Goal: Task Accomplishment & Management: Use online tool/utility

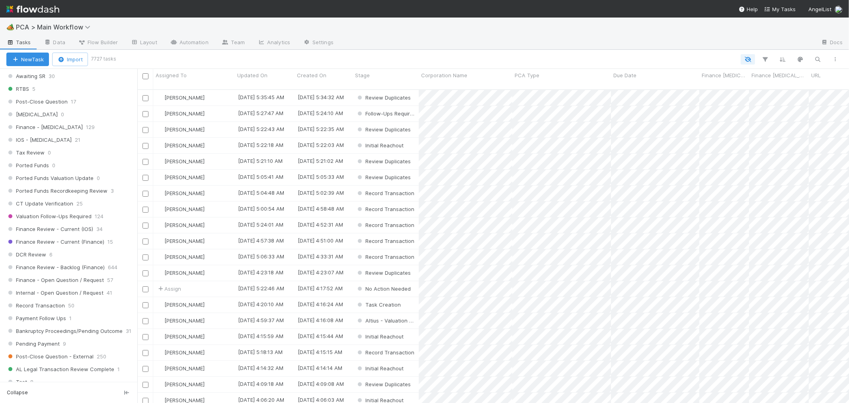
scroll to position [530, 0]
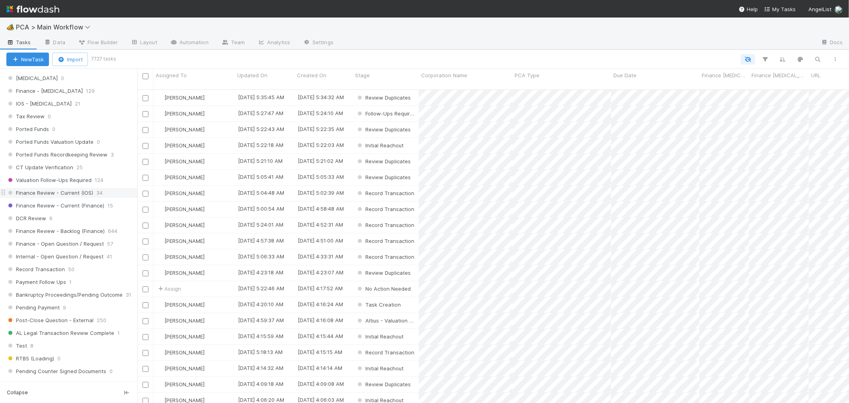
click at [70, 193] on span "Finance Review - Current (IOS)" at bounding box center [49, 193] width 87 height 10
click at [180, 73] on span "Assigned To" at bounding box center [171, 75] width 31 height 8
click at [184, 89] on div "Sort A → Z" at bounding box center [201, 90] width 91 height 12
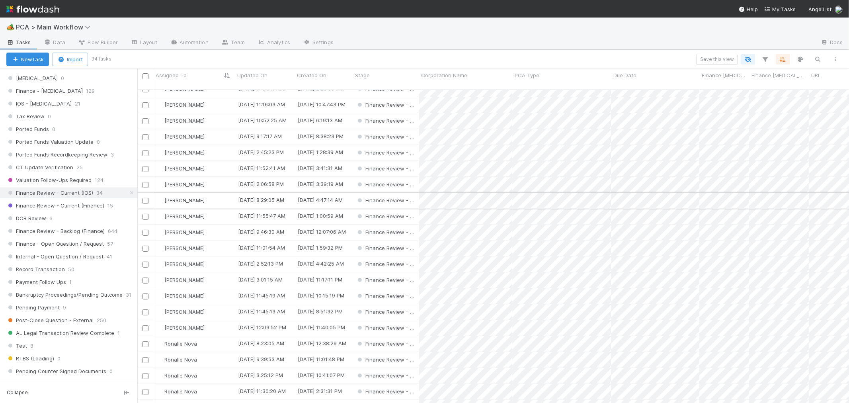
click at [146, 198] on input "checkbox" at bounding box center [145, 201] width 6 height 6
click at [145, 325] on input "checkbox" at bounding box center [145, 328] width 6 height 6
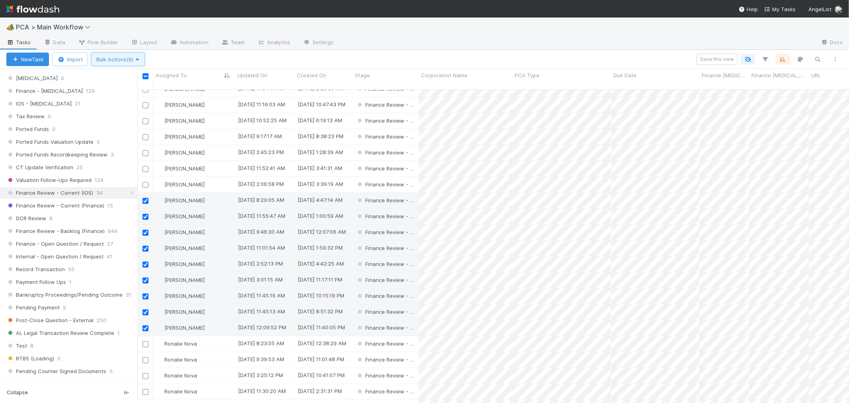
click at [120, 60] on span "Bulk Actions (9)" at bounding box center [117, 59] width 43 height 6
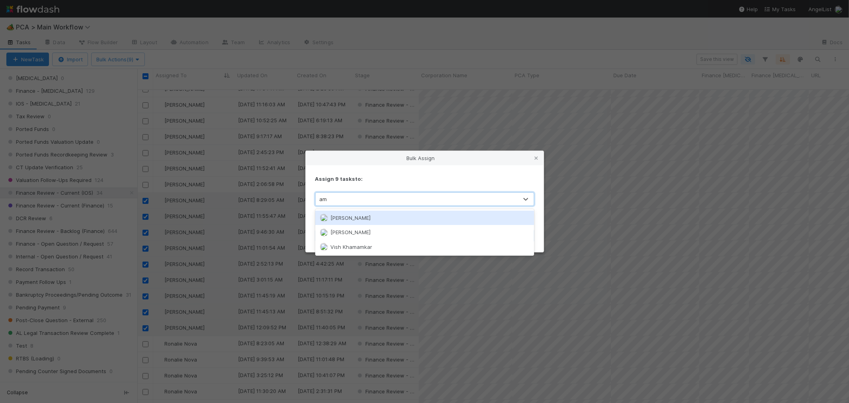
type input "a"
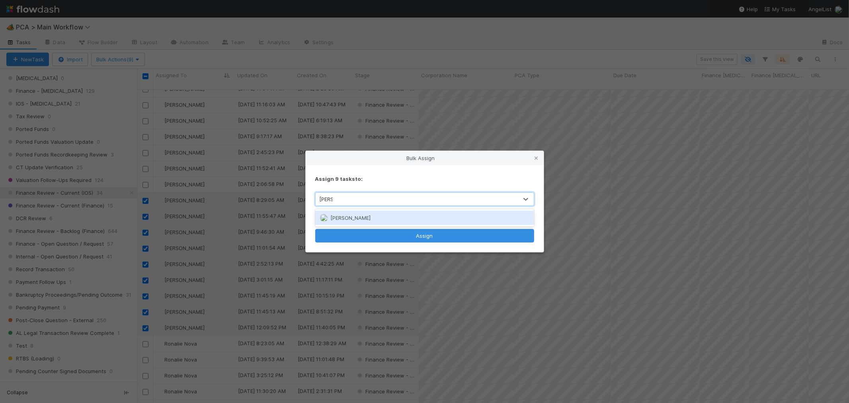
type input "marenz"
click at [371, 222] on div "Marenz Trajano" at bounding box center [424, 217] width 219 height 14
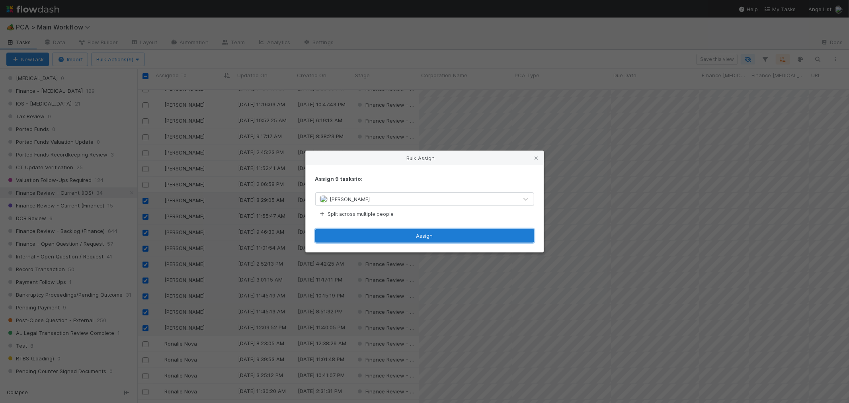
click at [407, 236] on button "Assign" at bounding box center [424, 236] width 219 height 14
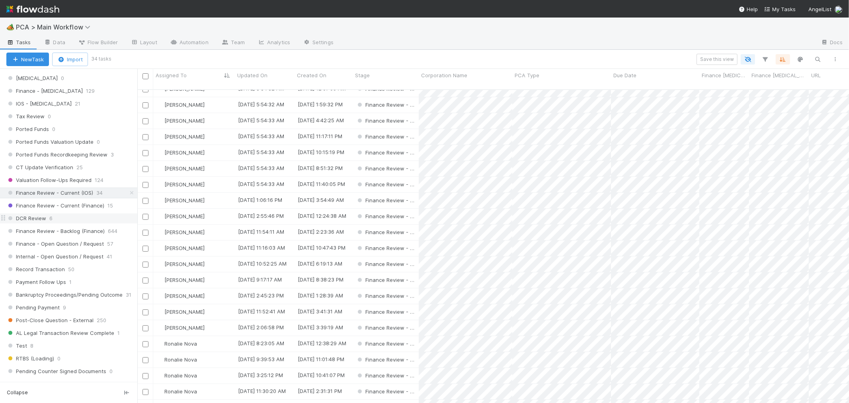
click at [64, 223] on div "DCR Review 6" at bounding box center [71, 218] width 131 height 10
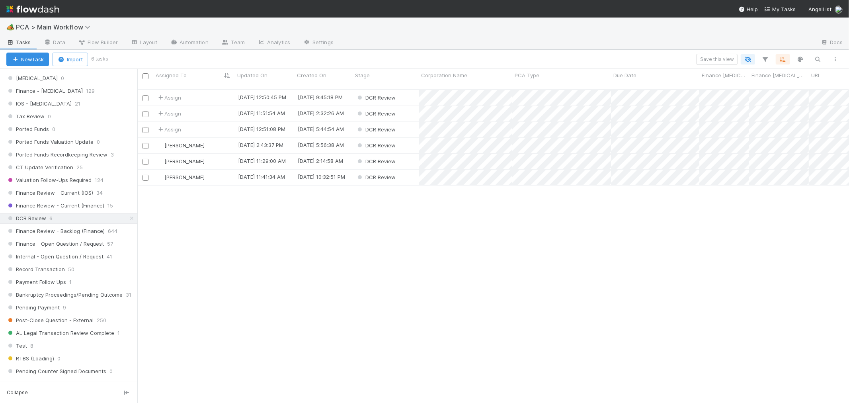
scroll to position [313, 705]
click at [208, 125] on div "Assign" at bounding box center [194, 130] width 82 height 16
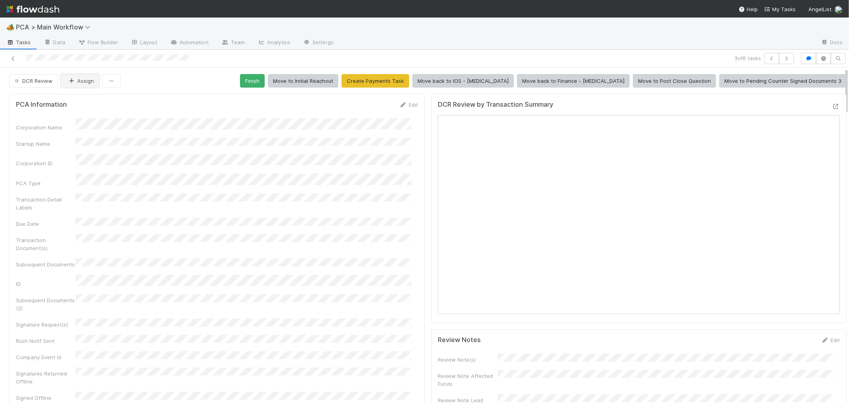
click at [82, 81] on button "Assign" at bounding box center [80, 81] width 38 height 14
click at [12, 58] on icon at bounding box center [13, 58] width 8 height 5
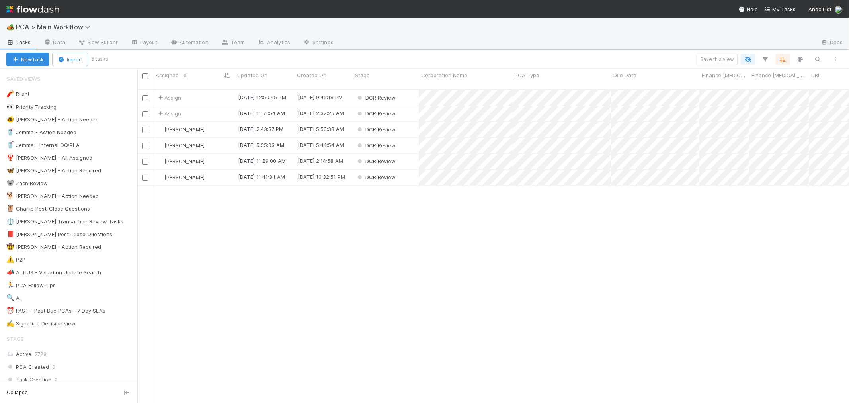
scroll to position [313, 705]
click at [214, 106] on div "Assign" at bounding box center [194, 114] width 82 height 16
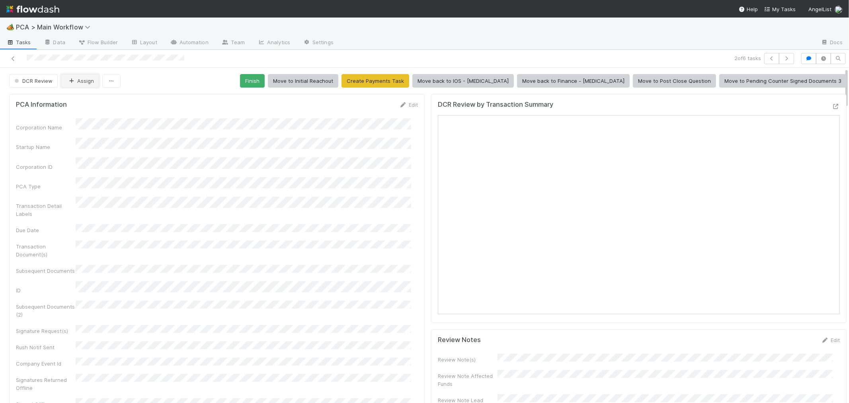
click at [77, 85] on button "Assign" at bounding box center [80, 81] width 38 height 14
click at [14, 58] on icon at bounding box center [13, 58] width 8 height 5
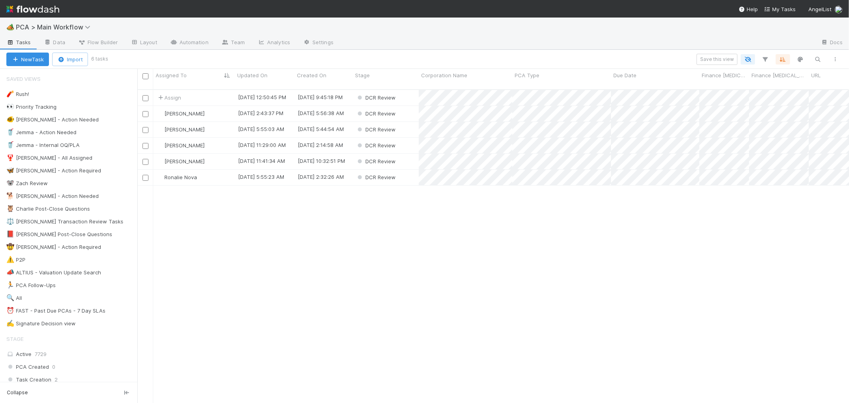
scroll to position [313, 705]
click at [182, 158] on span "[PERSON_NAME]" at bounding box center [184, 161] width 40 height 6
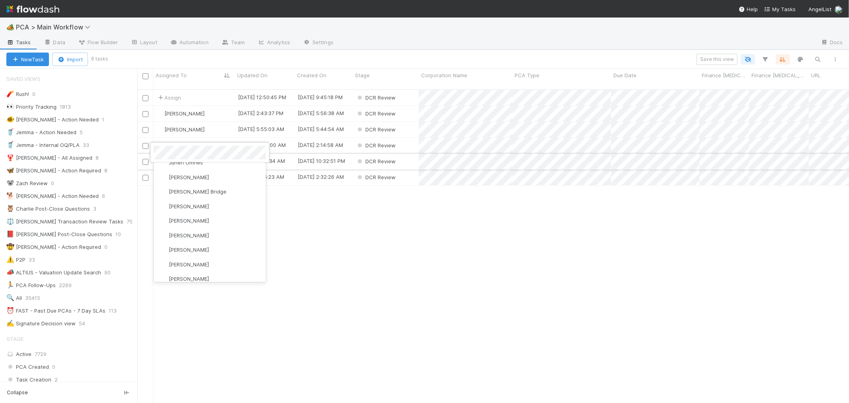
scroll to position [0, 0]
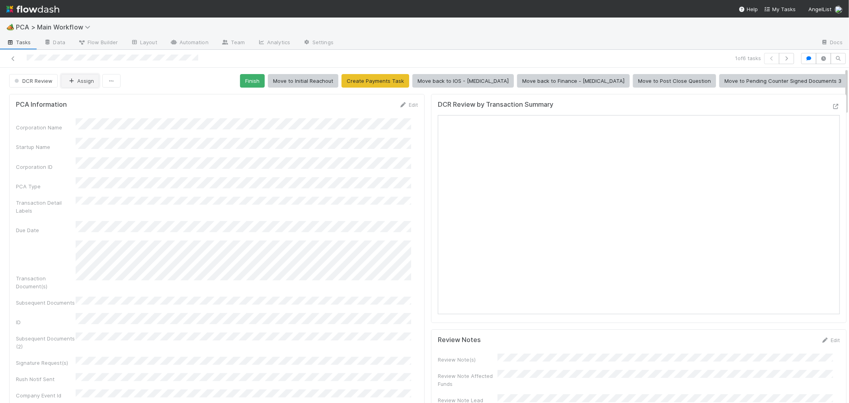
click at [76, 81] on button "Assign" at bounding box center [80, 81] width 38 height 14
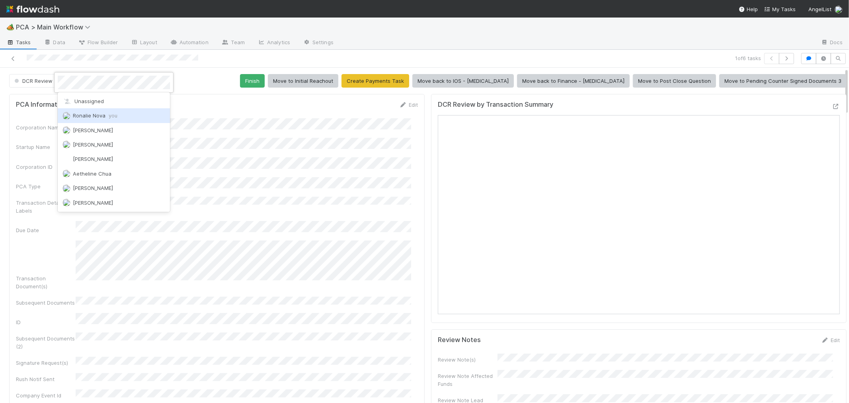
click at [93, 115] on span "Ronalie Nova you" at bounding box center [95, 115] width 45 height 6
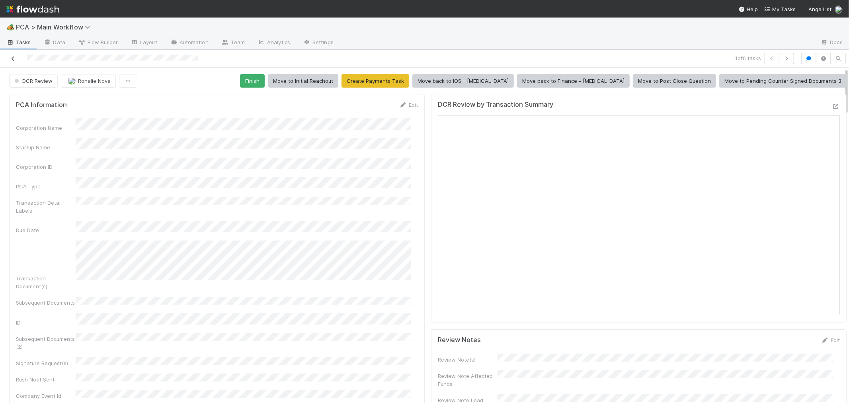
click at [13, 58] on icon at bounding box center [13, 58] width 8 height 5
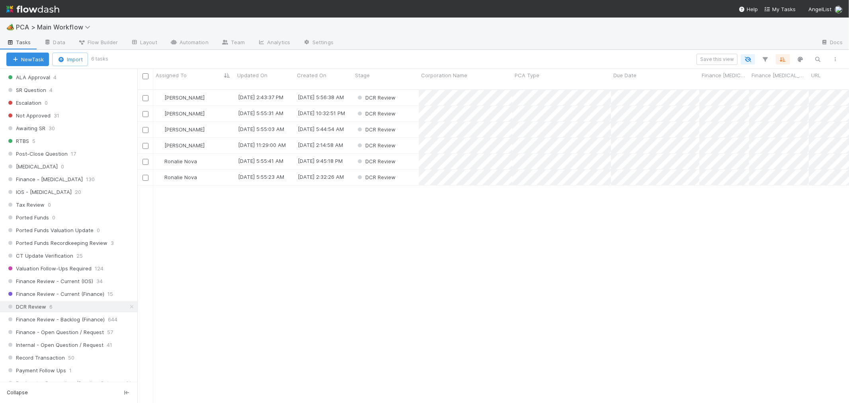
scroll to position [530, 0]
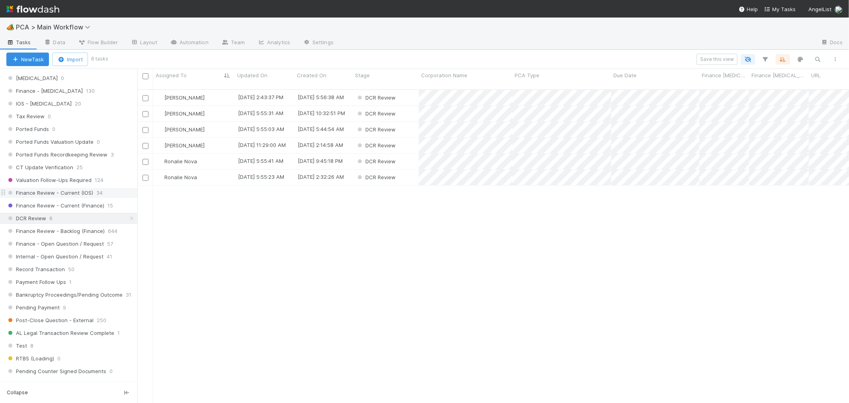
click at [72, 198] on span "Finance Review - Current (IOS)" at bounding box center [49, 193] width 87 height 10
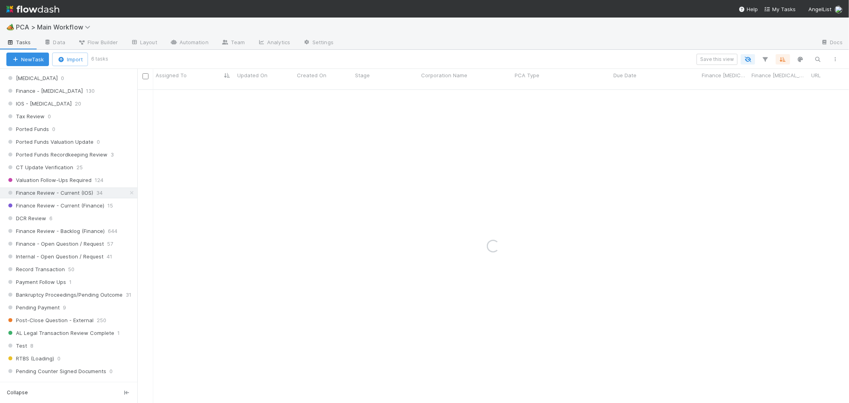
click at [337, 273] on div "Loading..." at bounding box center [492, 246] width 711 height 313
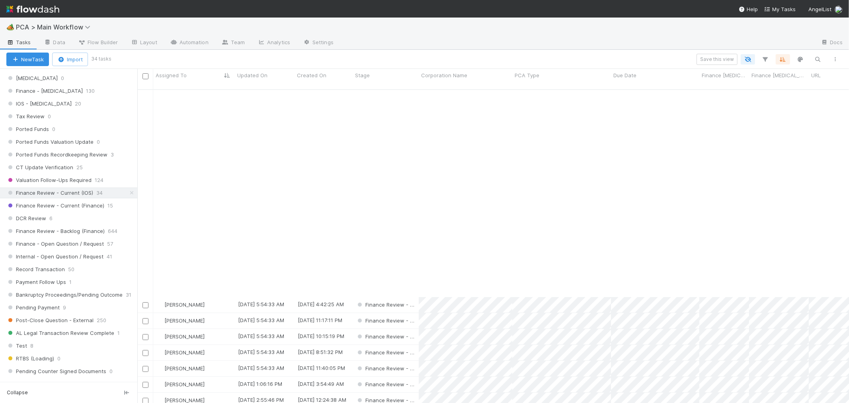
scroll to position [228, 0]
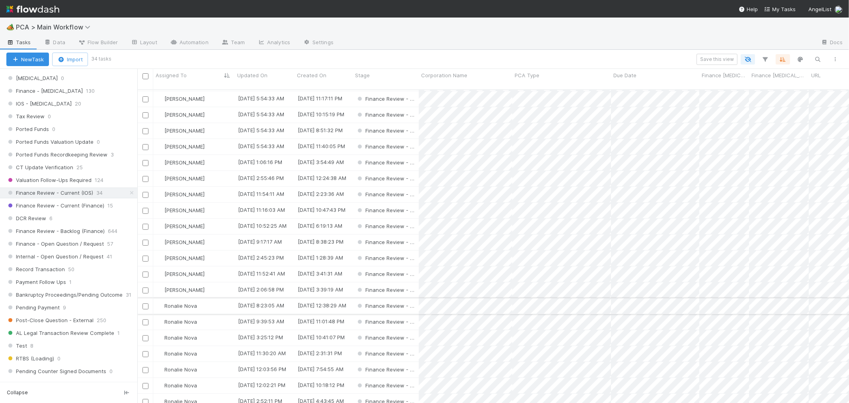
click at [220, 298] on div "Ronalie Nova" at bounding box center [194, 306] width 82 height 16
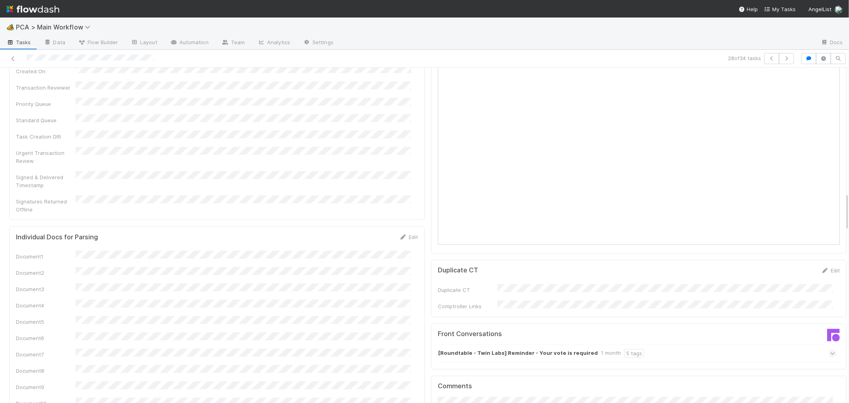
scroll to position [884, 0]
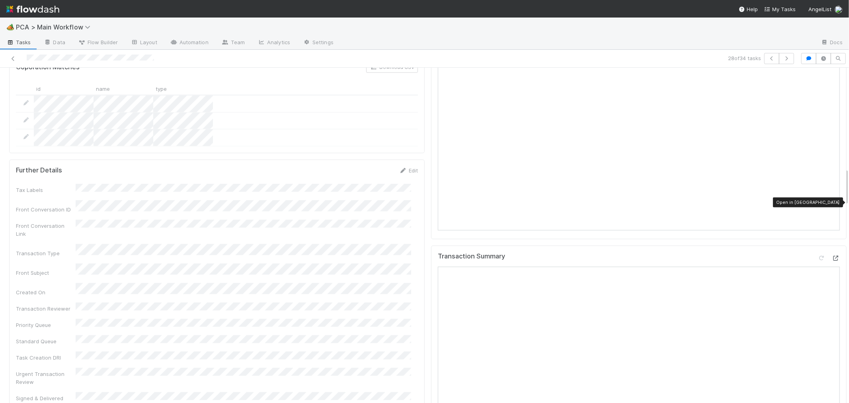
click at [831, 255] on icon at bounding box center [835, 257] width 8 height 5
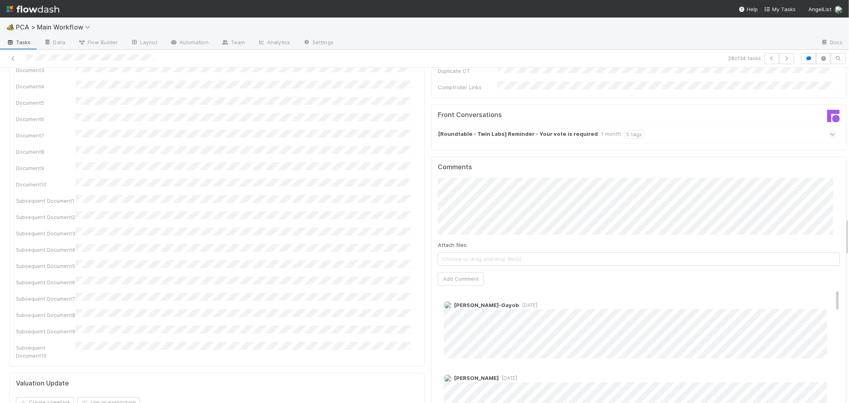
scroll to position [1414, 0]
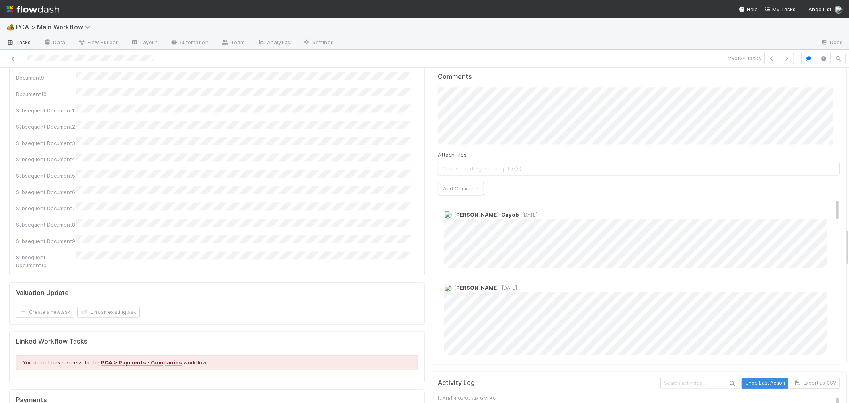
click at [635, 277] on div "Josh Tarr 2 weeks ago" at bounding box center [642, 316] width 408 height 78
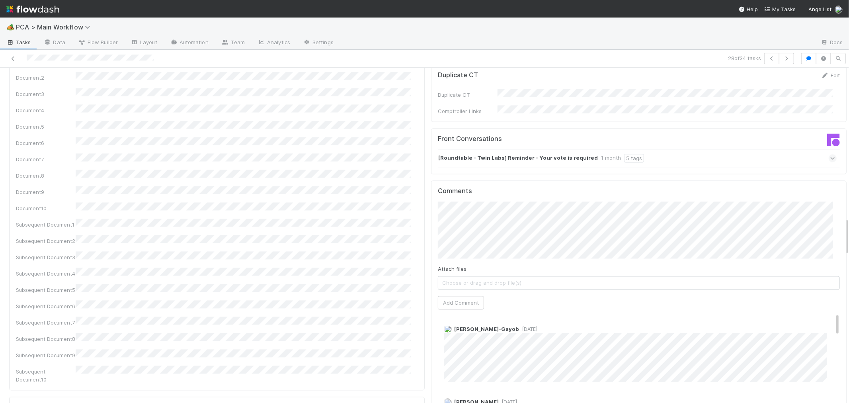
scroll to position [1282, 0]
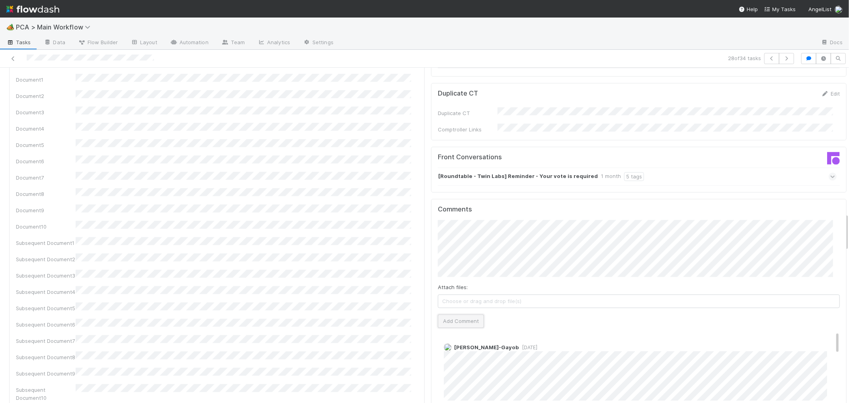
click at [458, 314] on button "Add Comment" at bounding box center [461, 321] width 46 height 14
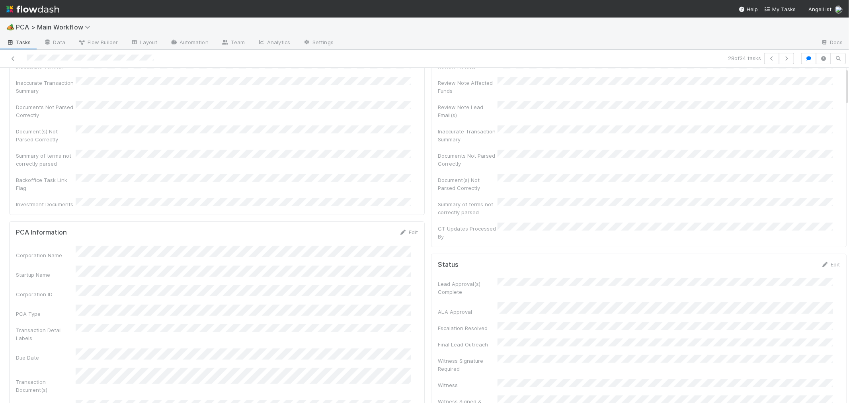
scroll to position [0, 0]
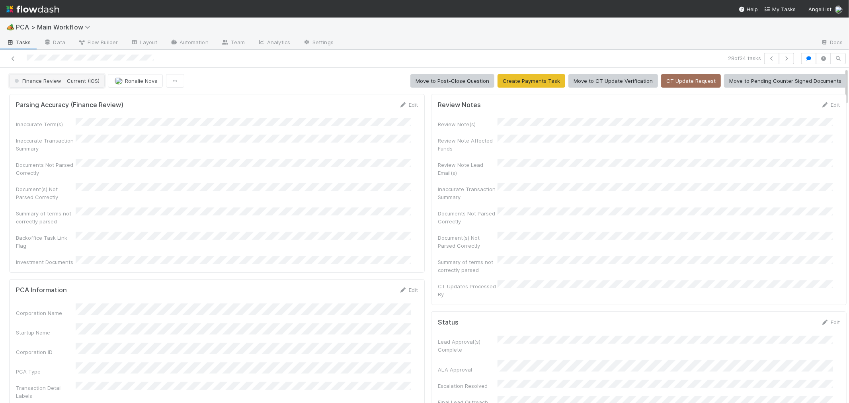
click at [82, 81] on span "Finance Review - Current (IOS)" at bounding box center [56, 81] width 87 height 6
drag, startPoint x: 220, startPoint y: 182, endPoint x: 251, endPoint y: 189, distance: 31.5
click at [221, 183] on div at bounding box center [424, 201] width 849 height 403
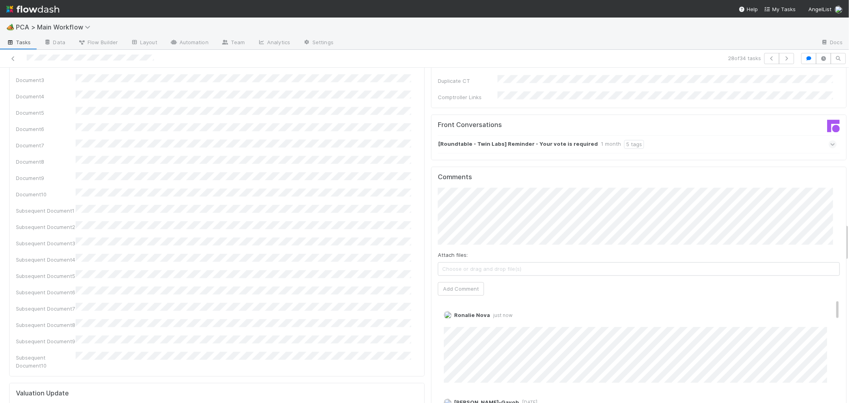
scroll to position [1370, 0]
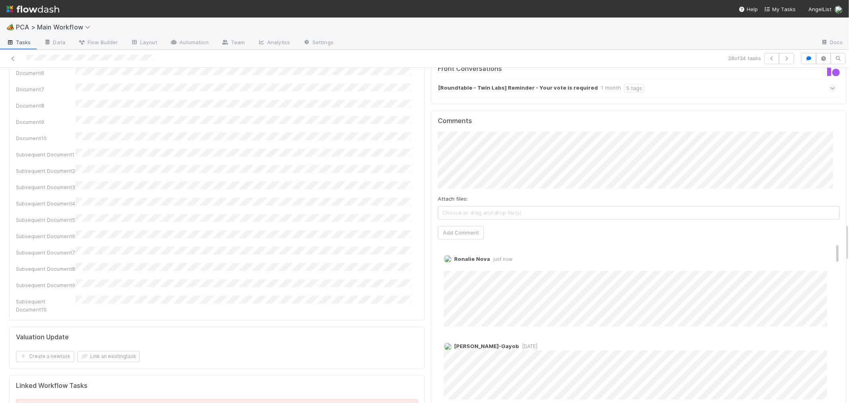
click at [462, 206] on span "Choose or drag and drop file(s)" at bounding box center [638, 212] width 401 height 13
drag, startPoint x: 474, startPoint y: 206, endPoint x: 464, endPoint y: 41, distance: 165.4
click at [473, 263] on link "Delete" at bounding box center [473, 266] width 16 height 6
click at [484, 206] on span "Choose or drag and drop file(s)" at bounding box center [638, 212] width 401 height 13
click at [459, 226] on button "Add Comment" at bounding box center [461, 233] width 46 height 14
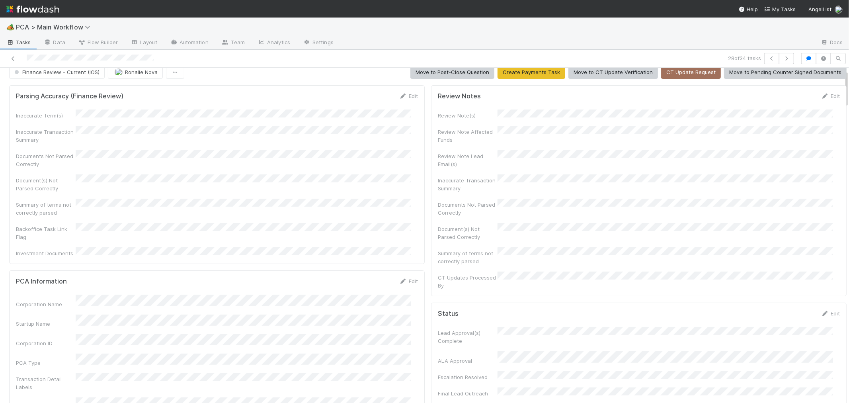
scroll to position [0, 0]
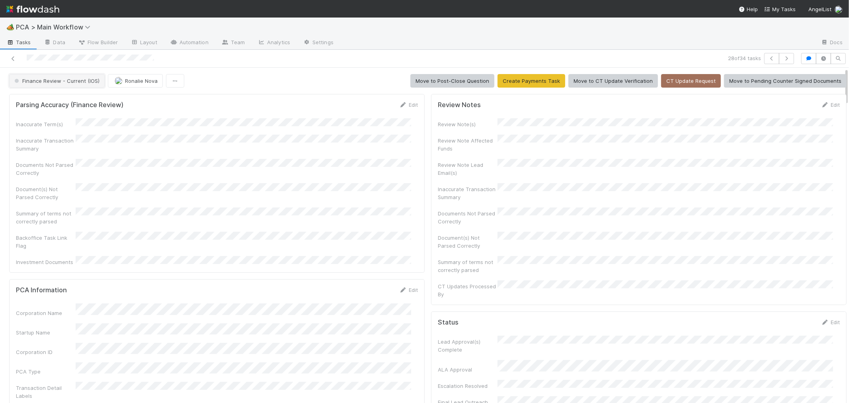
click at [80, 81] on span "Finance Review - Current (IOS)" at bounding box center [56, 81] width 87 height 6
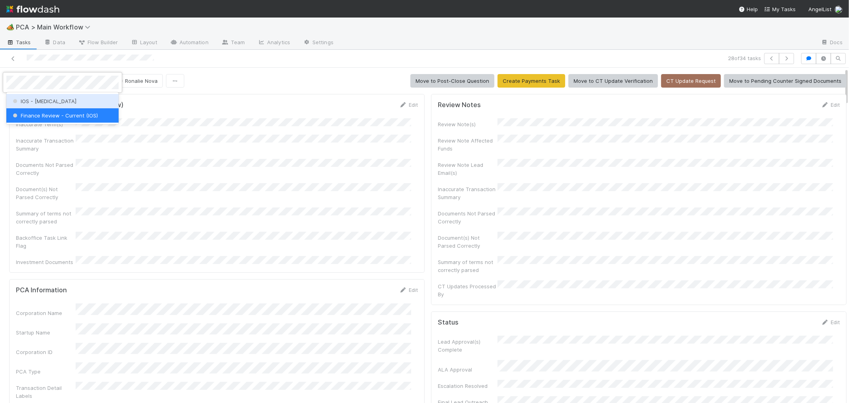
click at [73, 101] on div "IOS - ICU" at bounding box center [62, 101] width 112 height 14
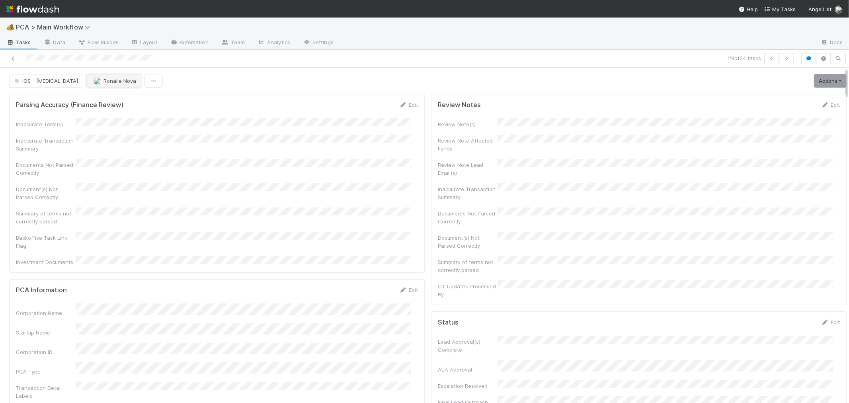
click at [103, 81] on span "Ronalie Nova" at bounding box center [119, 81] width 33 height 6
click at [10, 57] on icon at bounding box center [13, 58] width 8 height 5
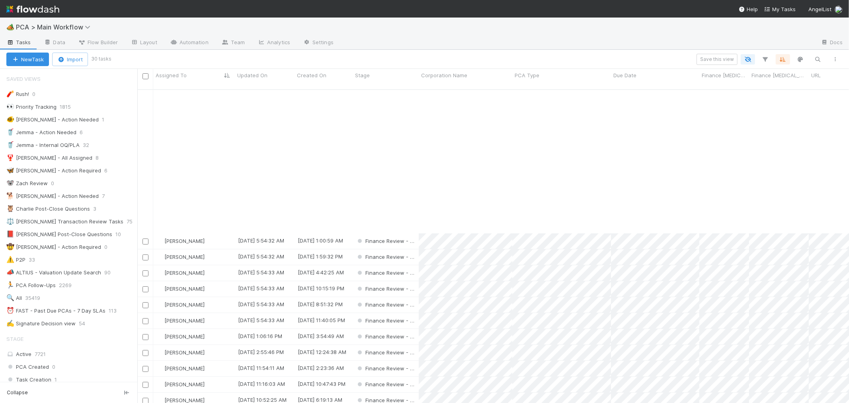
scroll to position [164, 0]
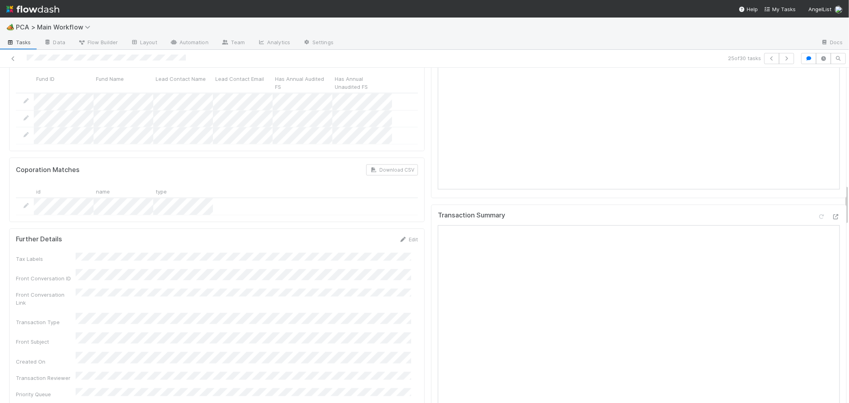
scroll to position [928, 0]
click at [831, 218] on icon at bounding box center [835, 220] width 8 height 5
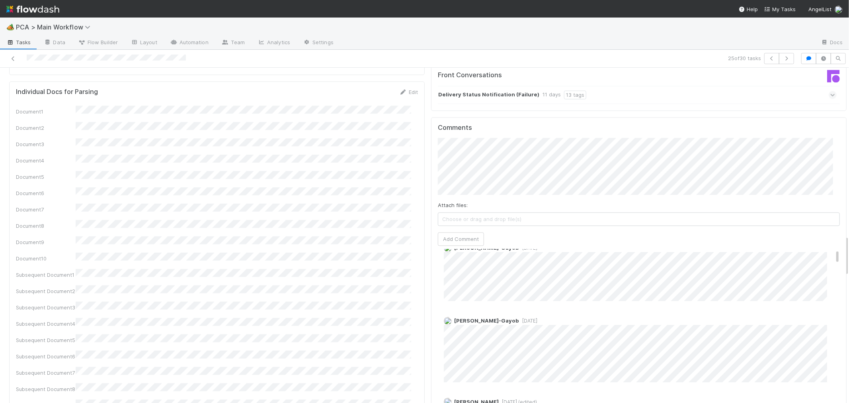
scroll to position [0, 0]
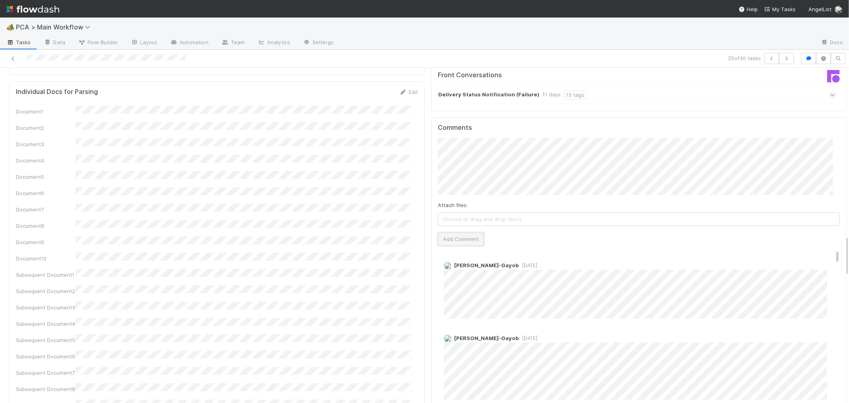
click at [464, 232] on button "Add Comment" at bounding box center [461, 239] width 46 height 14
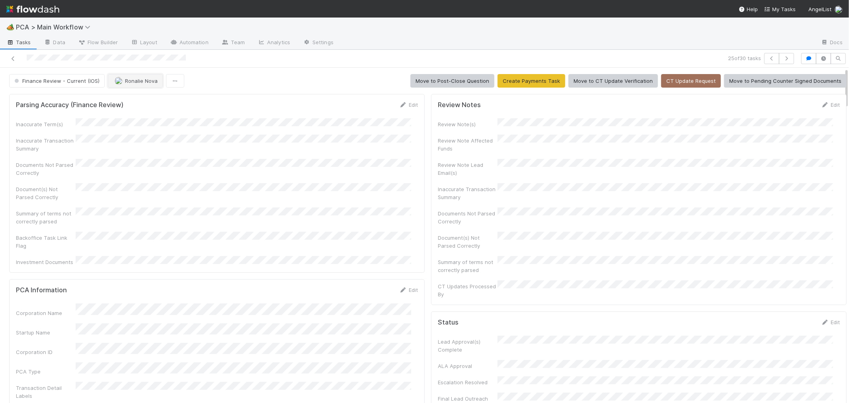
click at [133, 78] on span "Ronalie Nova" at bounding box center [141, 81] width 33 height 6
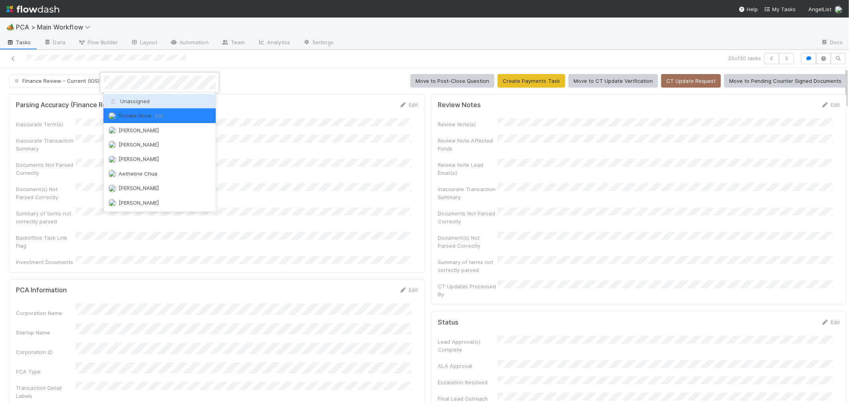
click at [134, 101] on span "Unassigned" at bounding box center [128, 101] width 41 height 6
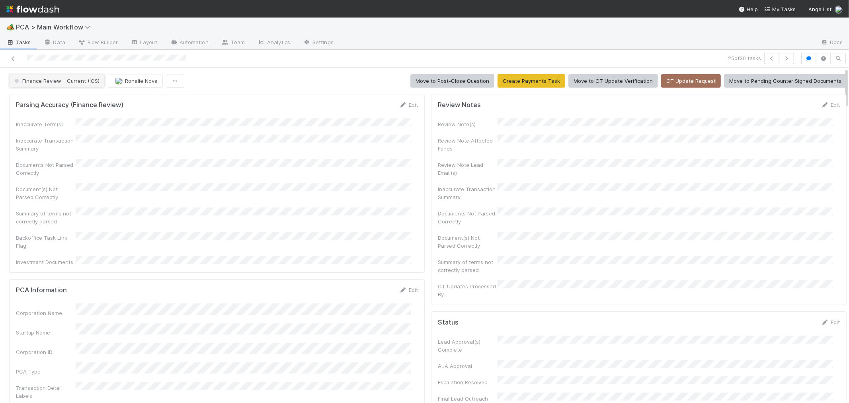
click at [72, 81] on span "Finance Review - Current (IOS)" at bounding box center [56, 81] width 87 height 6
click at [77, 124] on div "Completed" at bounding box center [62, 123] width 112 height 14
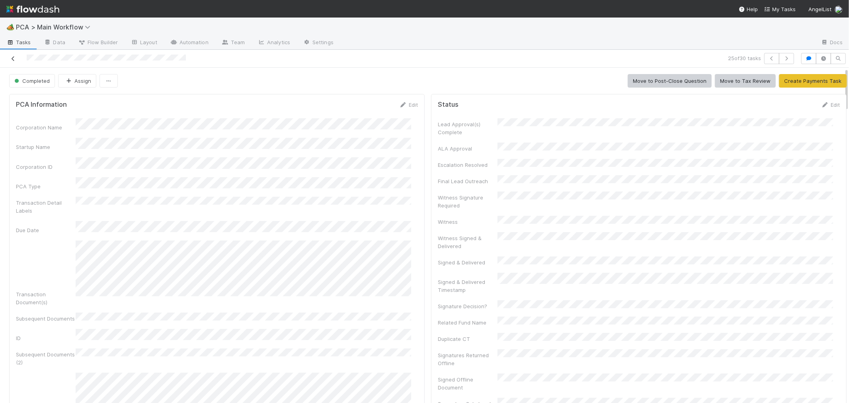
click at [13, 57] on icon at bounding box center [13, 58] width 8 height 5
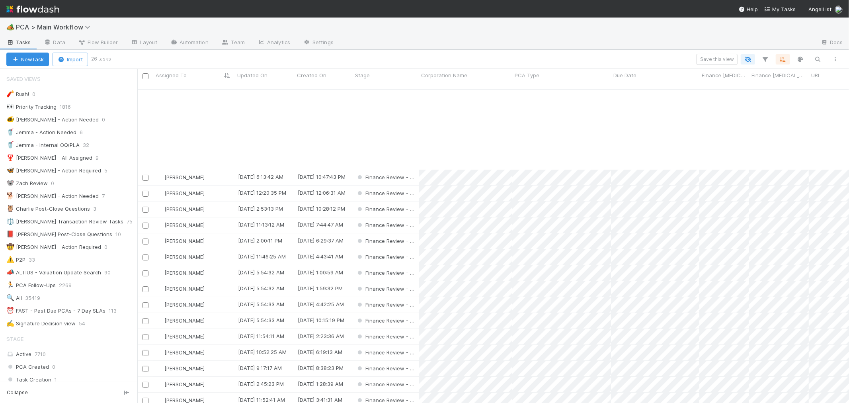
scroll to position [101, 0]
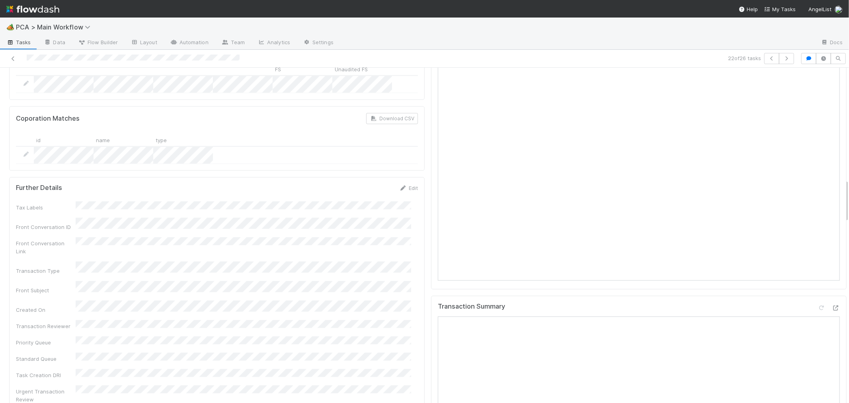
scroll to position [840, 0]
click at [831, 306] on icon at bounding box center [835, 308] width 8 height 5
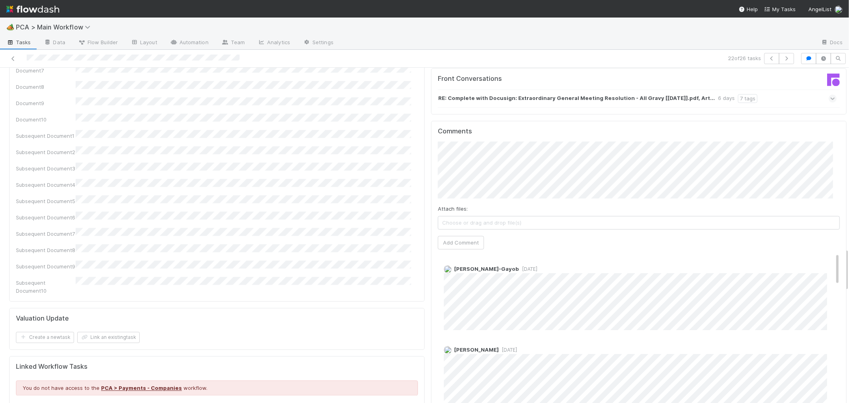
scroll to position [1238, 0]
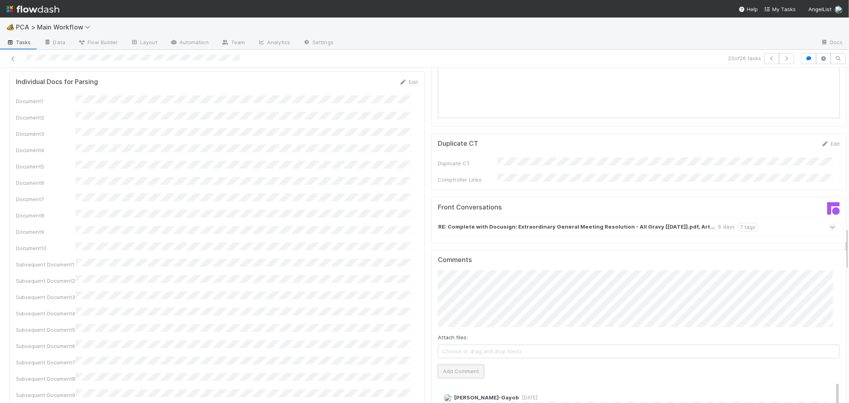
click at [456, 364] on button "Add Comment" at bounding box center [461, 371] width 46 height 14
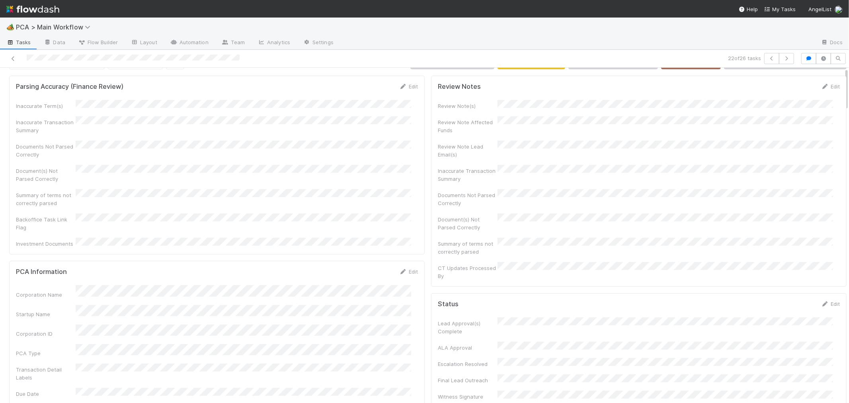
scroll to position [0, 0]
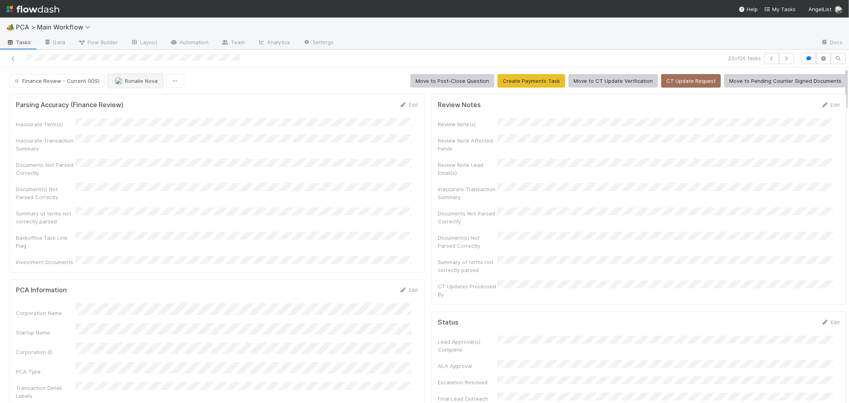
click at [129, 80] on span "Ronalie Nova" at bounding box center [141, 81] width 33 height 6
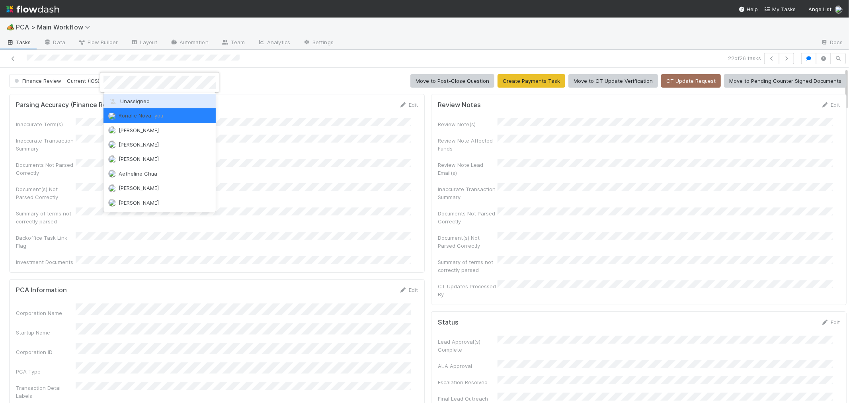
click at [125, 101] on span "Unassigned" at bounding box center [128, 101] width 41 height 6
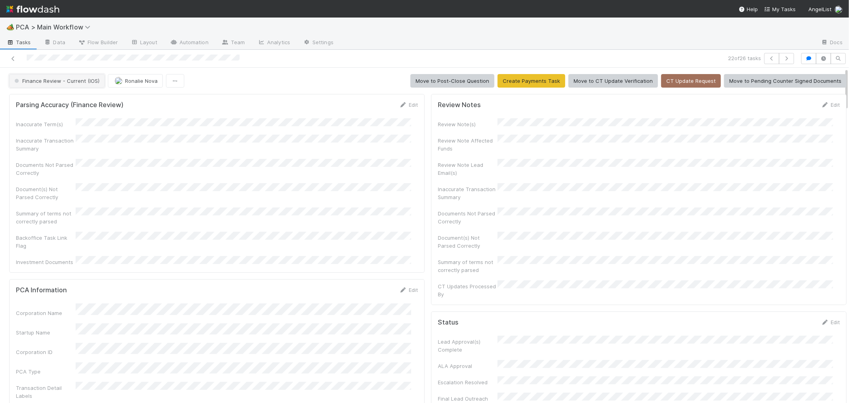
click at [70, 84] on span "Finance Review - Current (IOS)" at bounding box center [56, 81] width 87 height 6
click at [73, 121] on div "Completed" at bounding box center [62, 123] width 112 height 14
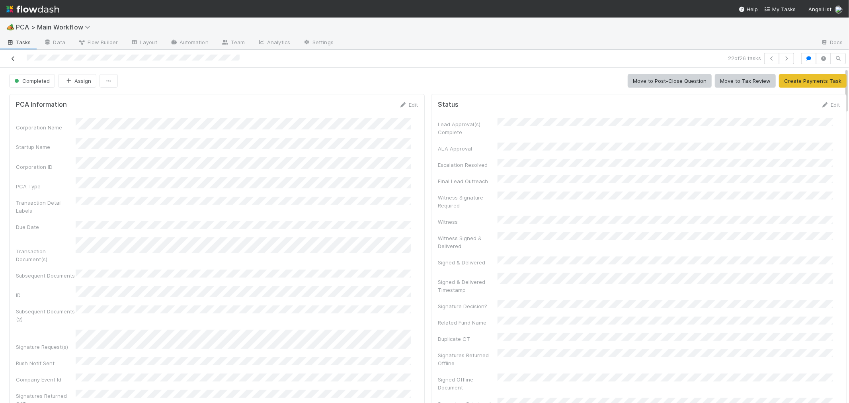
click at [14, 60] on icon at bounding box center [13, 58] width 8 height 5
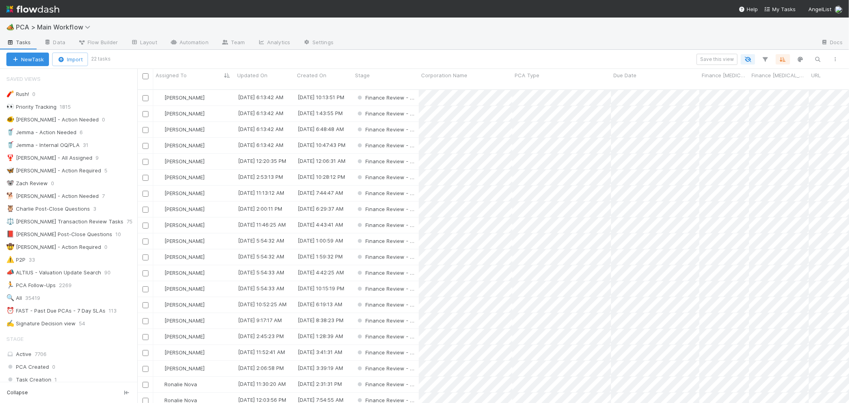
scroll to position [313, 705]
click at [218, 339] on div "Jacob Luna 8/26/25, 6:13:42 AM 8/11/25, 10:13:51 PM Finance Review - Current (I…" at bounding box center [492, 249] width 711 height 319
click at [210, 346] on div "Ronalie Nova" at bounding box center [194, 354] width 82 height 16
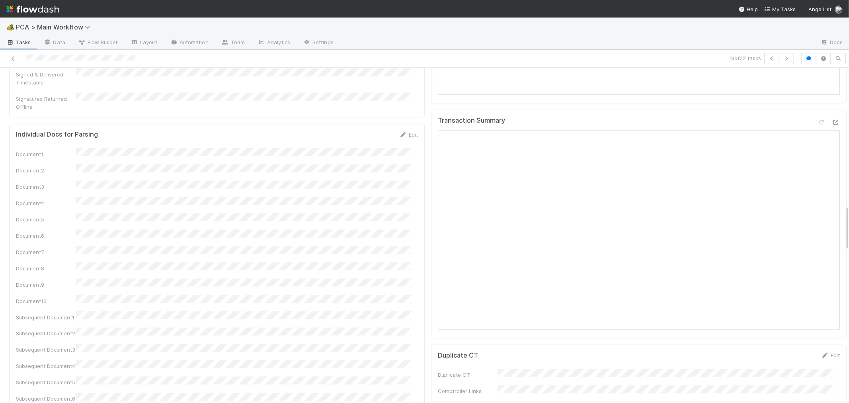
scroll to position [884, 0]
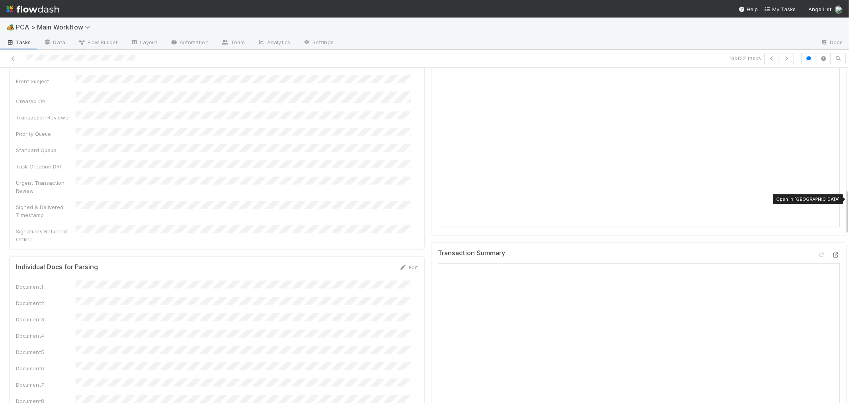
click at [831, 252] on icon at bounding box center [835, 254] width 8 height 5
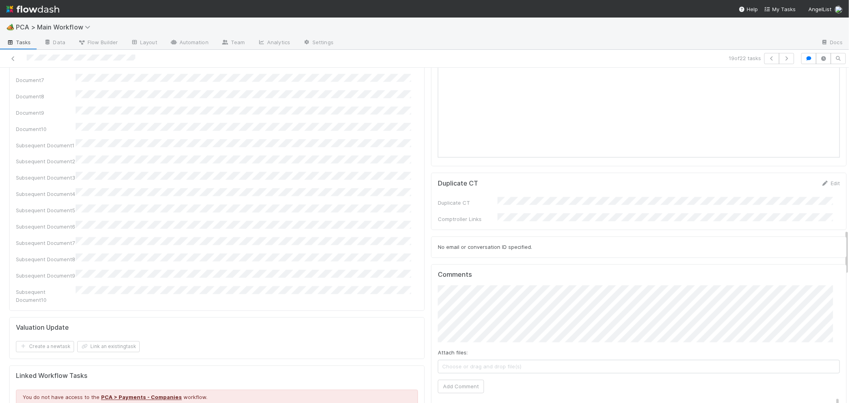
scroll to position [1194, 0]
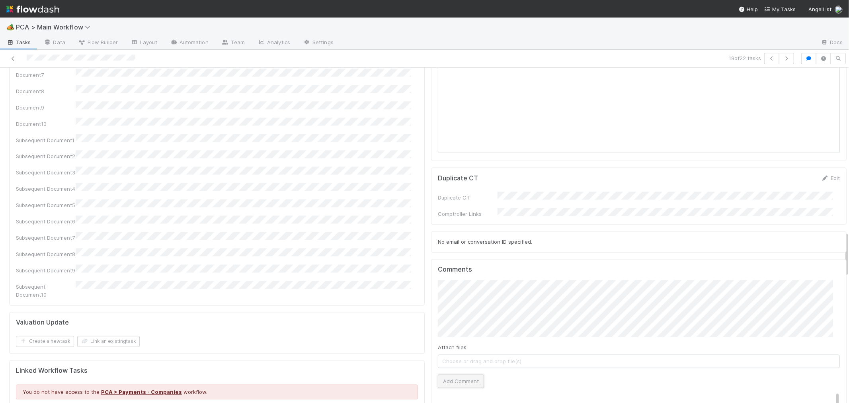
click at [463, 374] on button "Add Comment" at bounding box center [461, 381] width 46 height 14
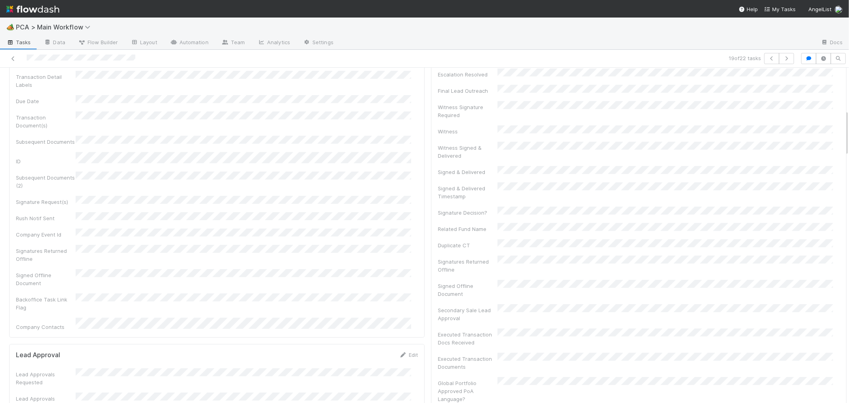
scroll to position [0, 0]
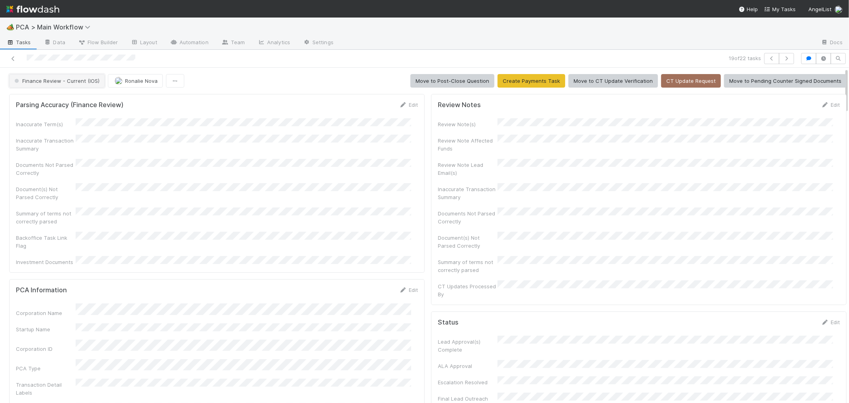
click at [86, 82] on span "Finance Review - Current (IOS)" at bounding box center [56, 81] width 87 height 6
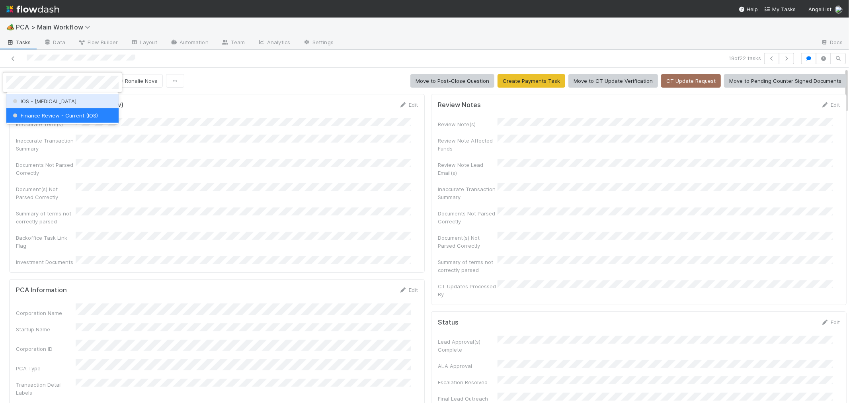
click at [101, 100] on div "IOS - [MEDICAL_DATA]" at bounding box center [62, 101] width 112 height 14
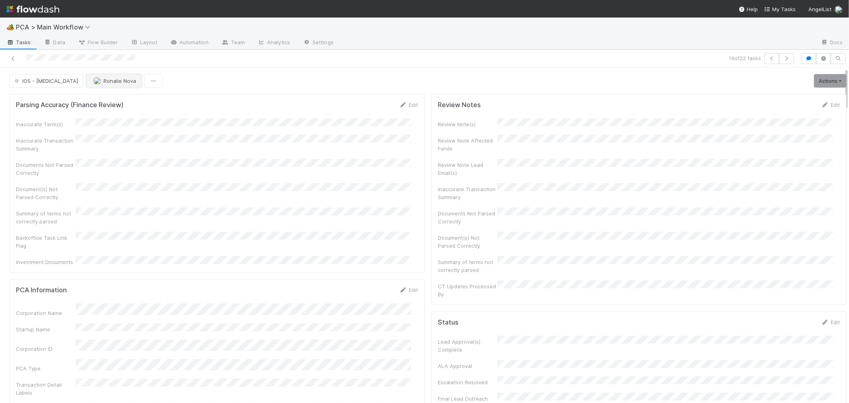
click at [88, 84] on button "Ronalie Nova" at bounding box center [113, 81] width 55 height 14
click at [13, 58] on icon at bounding box center [13, 58] width 8 height 5
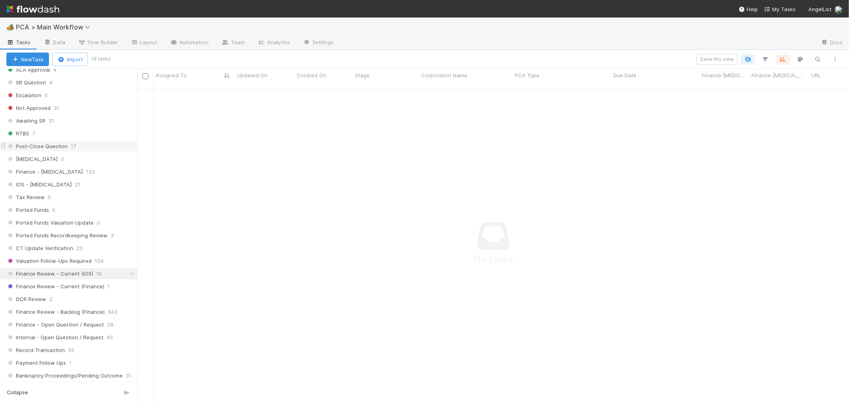
scroll to position [486, 0]
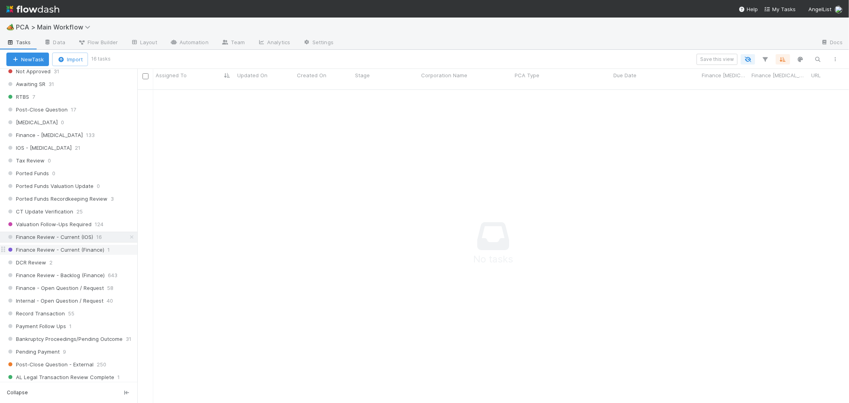
click at [84, 248] on div "Finance Review - Current (Finance) 1" at bounding box center [68, 249] width 137 height 11
click at [83, 239] on span "Finance Review - Current (IOS)" at bounding box center [49, 237] width 87 height 10
click at [81, 254] on span "Finance Review - Current (Finance)" at bounding box center [55, 250] width 98 height 10
click at [96, 239] on span "16" at bounding box center [99, 237] width 6 height 10
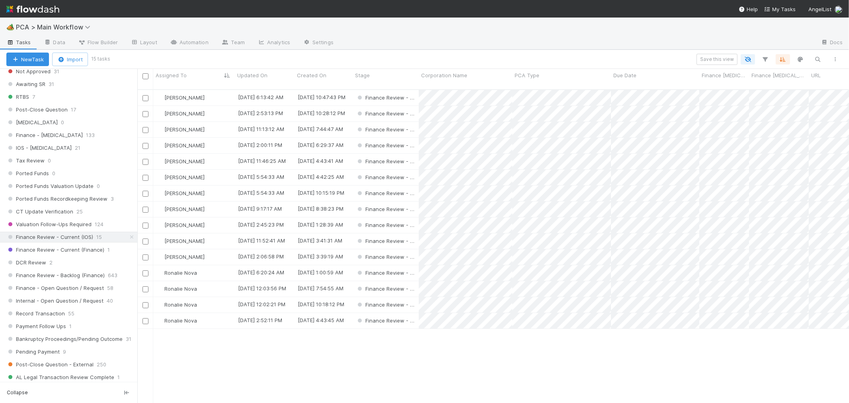
scroll to position [7, 6]
click at [214, 265] on div "Ronalie Nova" at bounding box center [194, 273] width 82 height 16
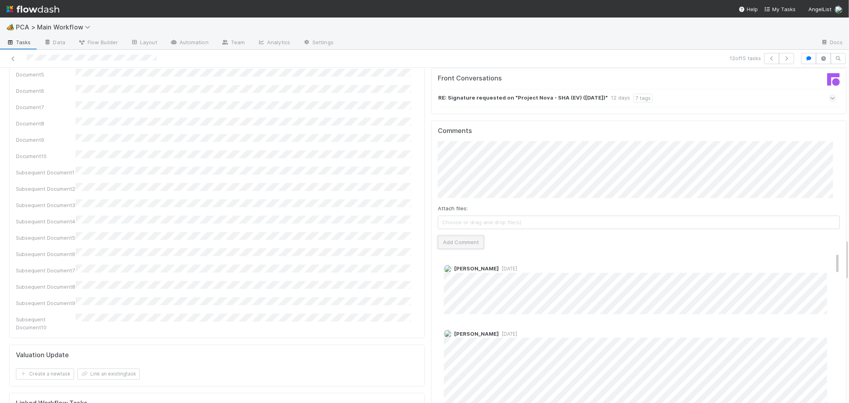
click at [447, 235] on button "Add Comment" at bounding box center [461, 242] width 46 height 14
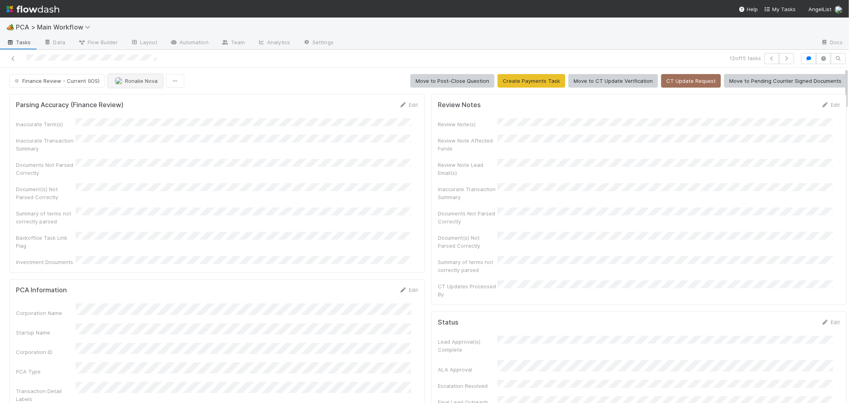
click at [138, 81] on span "Ronalie Nova" at bounding box center [141, 81] width 33 height 6
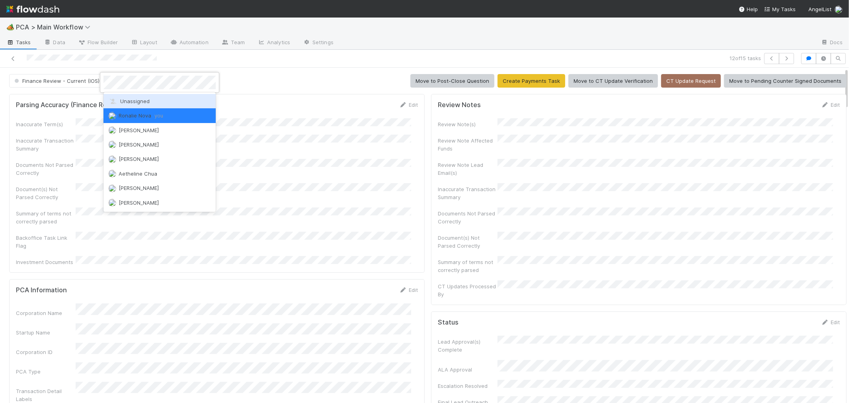
click at [136, 101] on span "Unassigned" at bounding box center [128, 101] width 41 height 6
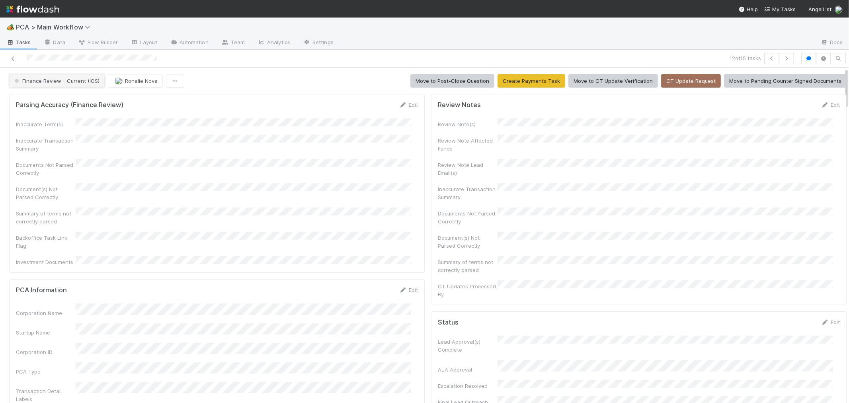
click at [74, 82] on span "Finance Review - Current (IOS)" at bounding box center [56, 81] width 87 height 6
click at [55, 84] on span "Finance Review - Current (IOS)" at bounding box center [56, 81] width 87 height 6
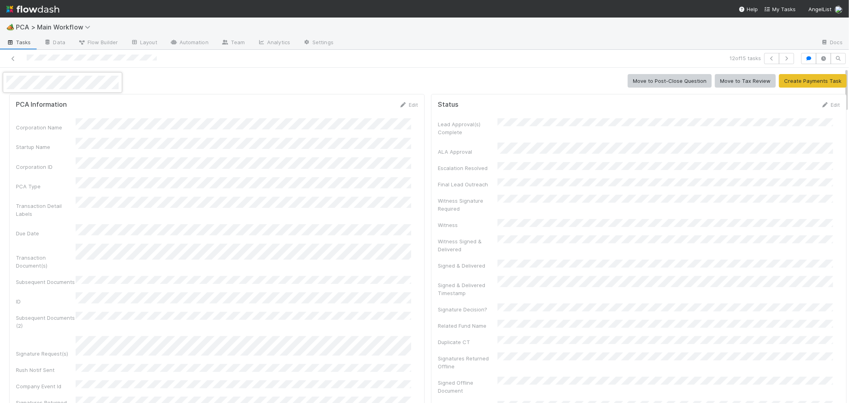
click at [229, 167] on div at bounding box center [424, 201] width 849 height 403
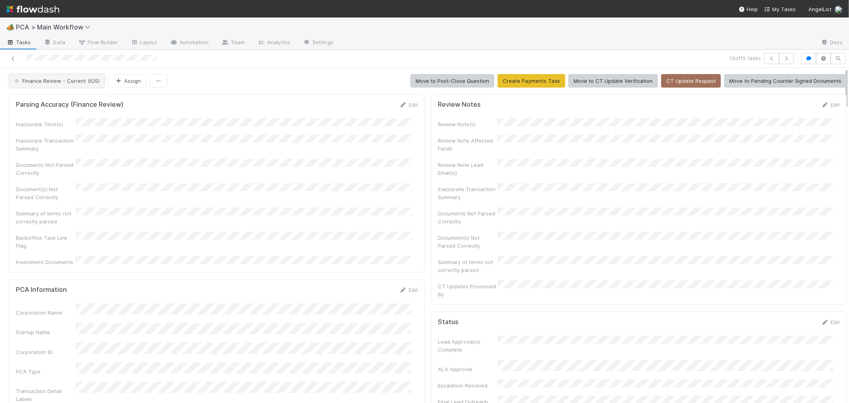
click at [48, 82] on span "Finance Review - Current (IOS)" at bounding box center [56, 81] width 87 height 6
click at [65, 127] on div "Completed" at bounding box center [62, 123] width 112 height 14
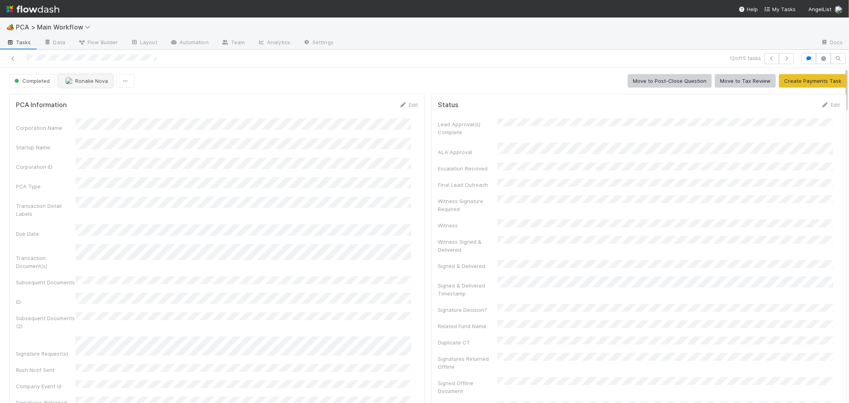
click at [80, 84] on button "Ronalie Nova" at bounding box center [85, 81] width 55 height 14
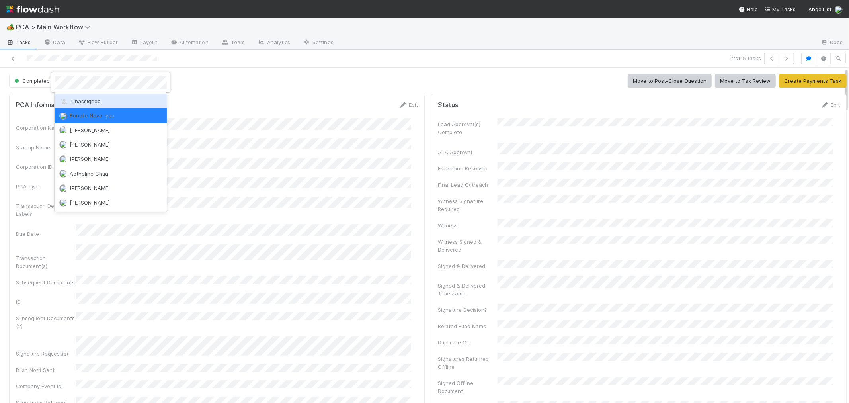
click at [81, 101] on span "Unassigned" at bounding box center [79, 101] width 41 height 6
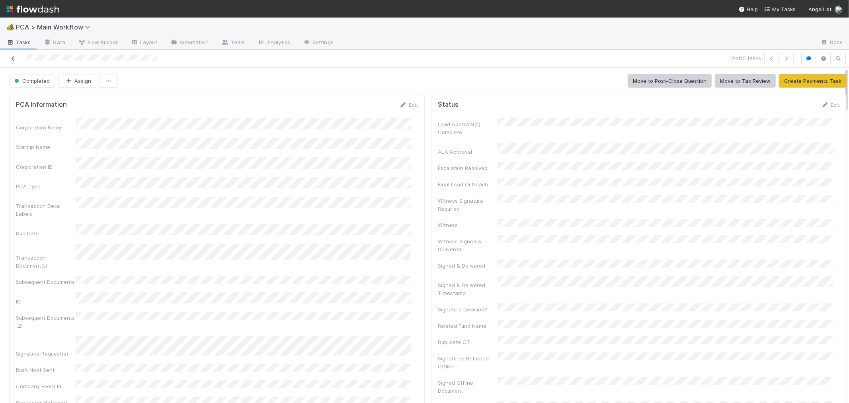
click at [11, 55] on link at bounding box center [13, 59] width 8 height 8
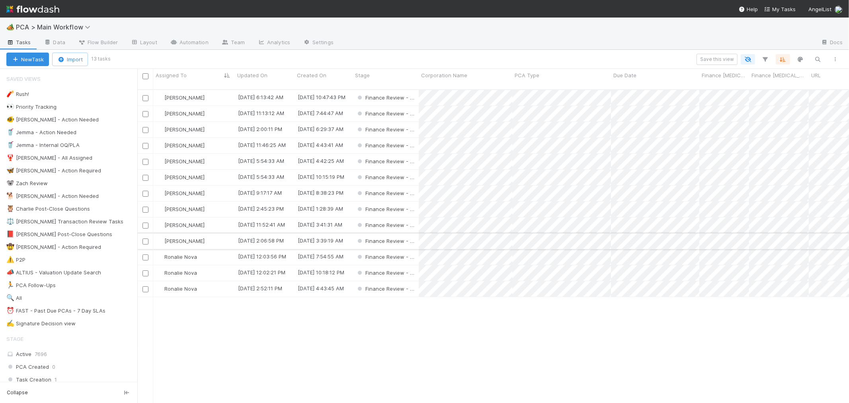
scroll to position [7, 6]
click at [227, 253] on div "Ronalie Nova" at bounding box center [194, 257] width 82 height 16
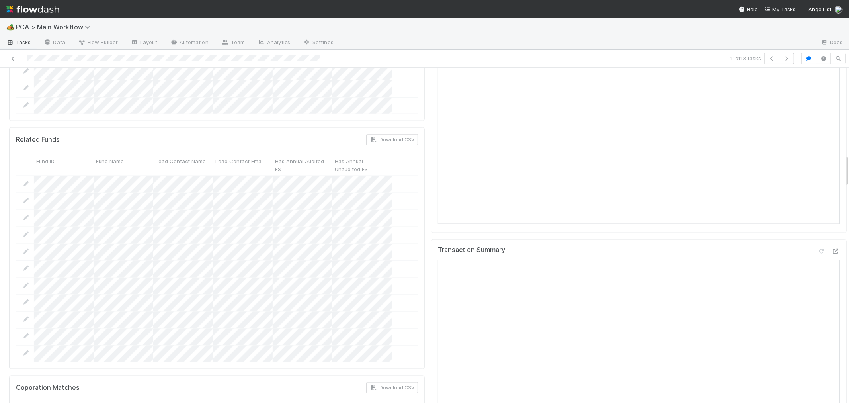
scroll to position [884, 0]
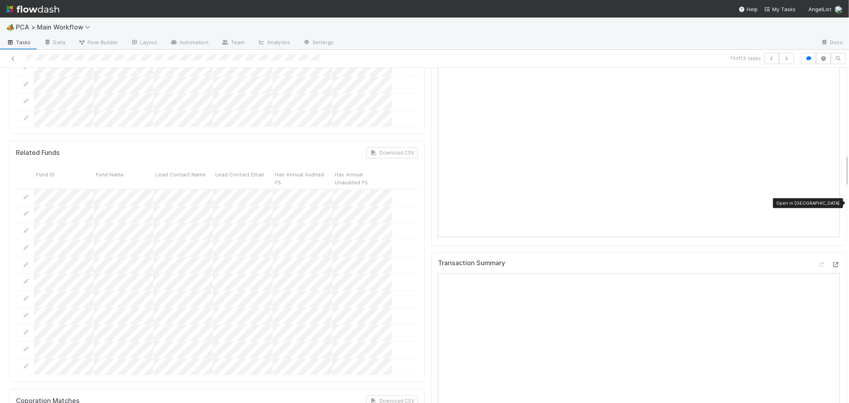
click at [831, 262] on icon at bounding box center [835, 264] width 8 height 5
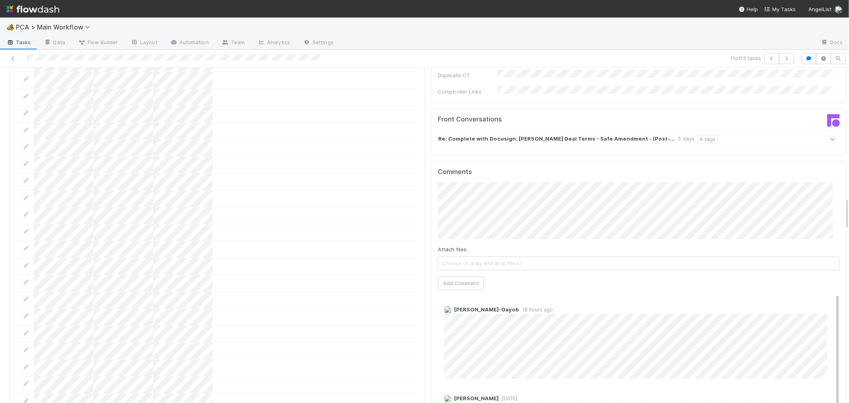
scroll to position [1, 0]
click at [446, 276] on button "Add Comment" at bounding box center [461, 283] width 46 height 14
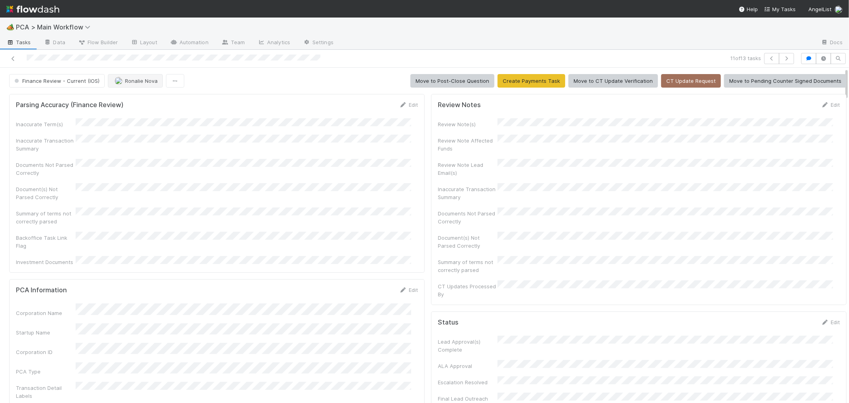
scroll to position [74, 0]
click at [138, 81] on span "Ronalie Nova" at bounding box center [141, 81] width 33 height 6
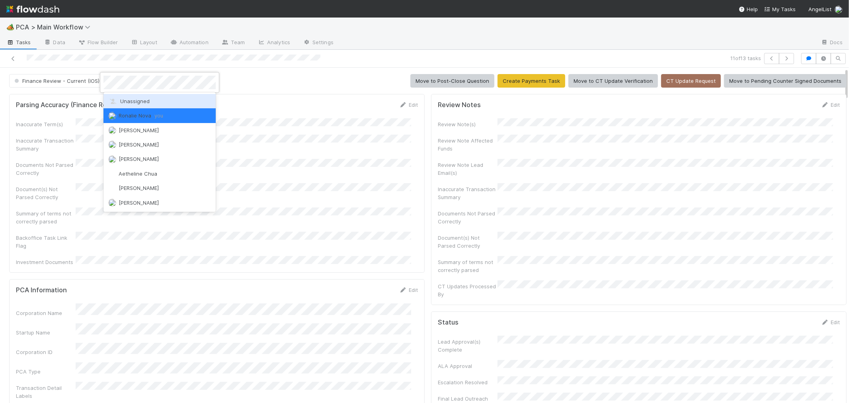
click at [138, 105] on div "Unassigned" at bounding box center [159, 101] width 112 height 14
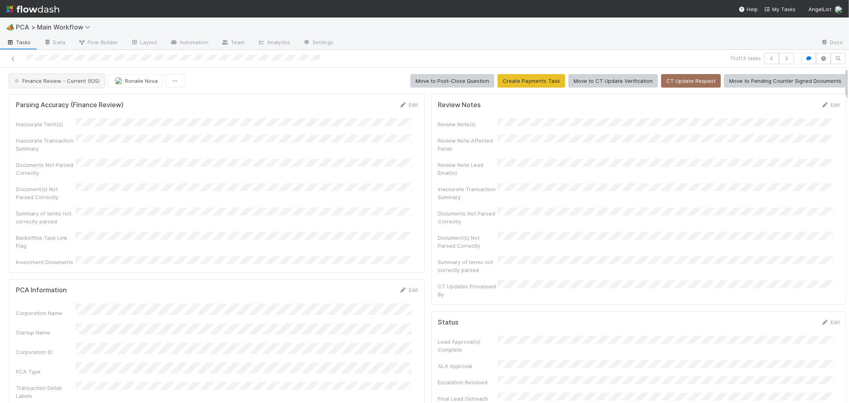
click at [82, 82] on span "Finance Review - Current (IOS)" at bounding box center [56, 81] width 87 height 6
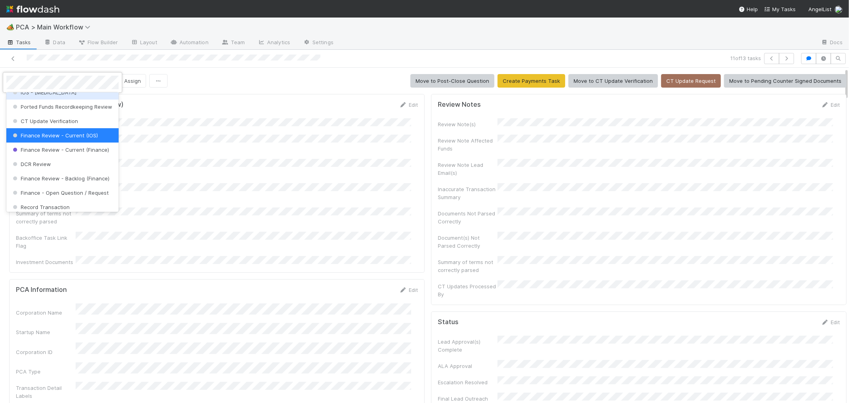
scroll to position [0, 0]
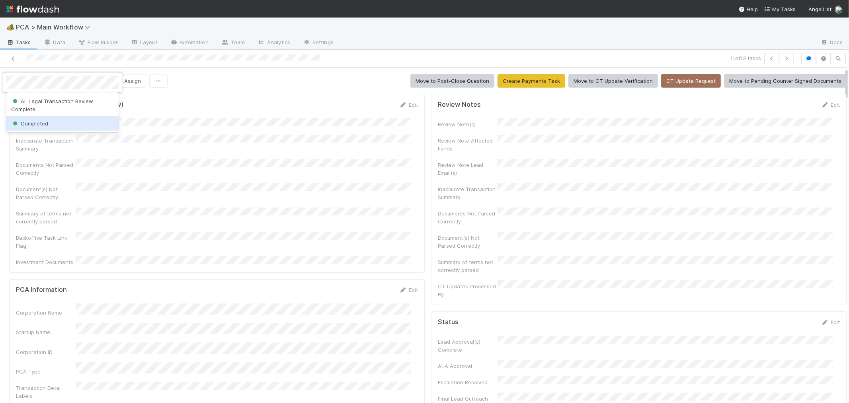
click at [98, 119] on div "Completed" at bounding box center [62, 123] width 112 height 14
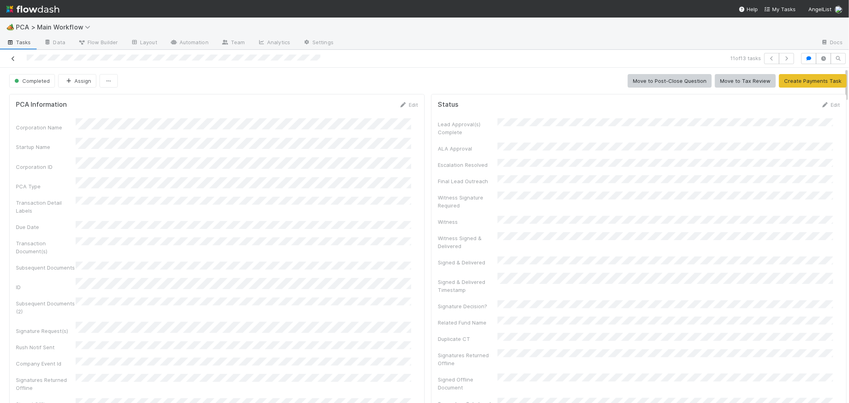
click at [12, 58] on icon at bounding box center [13, 58] width 8 height 5
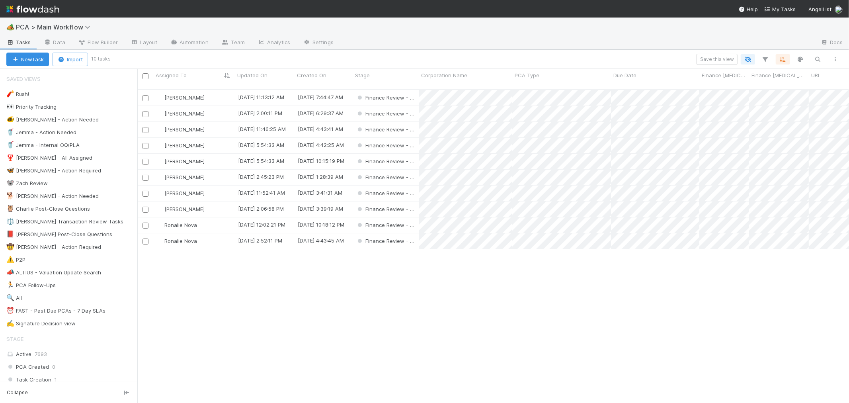
scroll to position [7, 6]
click at [226, 218] on div "Ronalie Nova" at bounding box center [194, 225] width 82 height 16
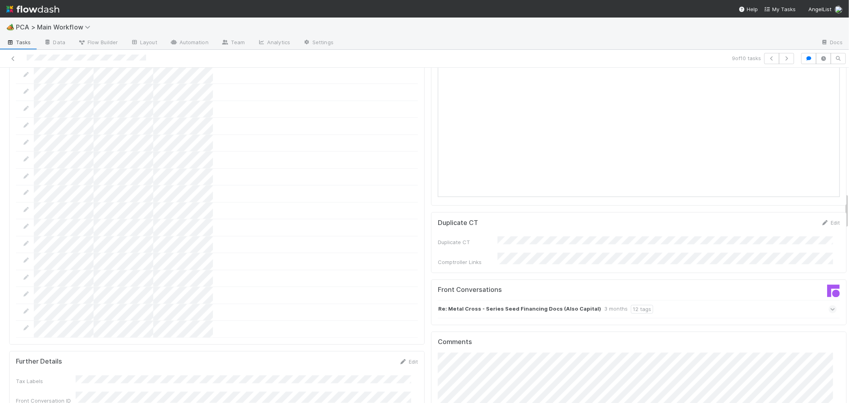
scroll to position [884, 0]
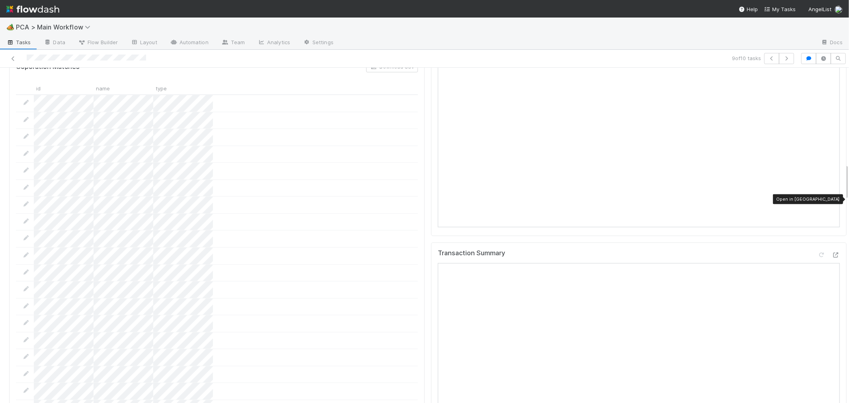
click at [821, 249] on div "Transaction Summary Open in New Tab" at bounding box center [639, 256] width 402 height 14
click at [831, 252] on icon at bounding box center [835, 254] width 8 height 5
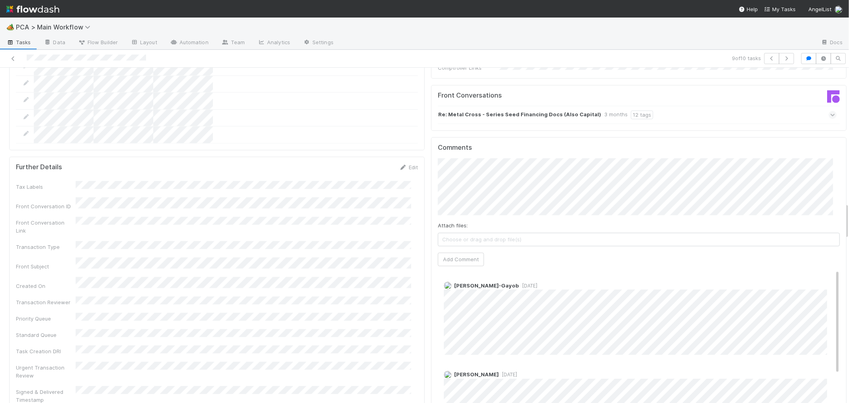
scroll to position [1370, 0]
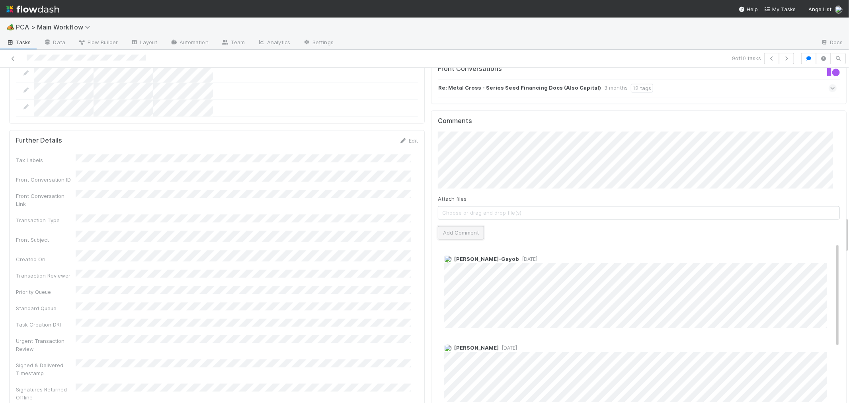
click at [462, 226] on button "Add Comment" at bounding box center [461, 233] width 46 height 14
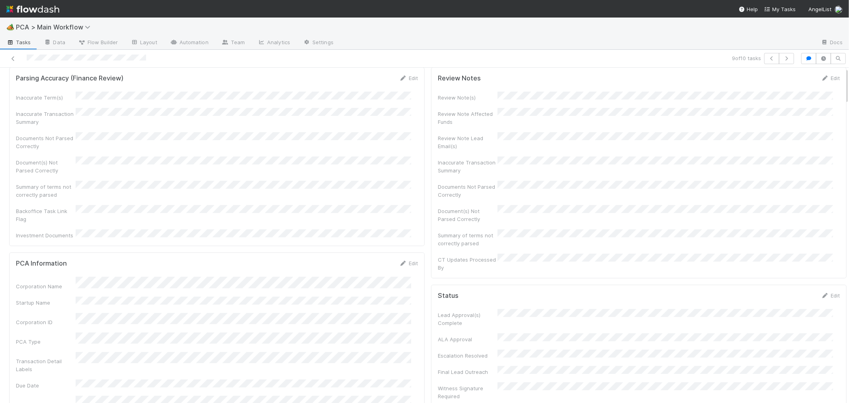
scroll to position [0, 0]
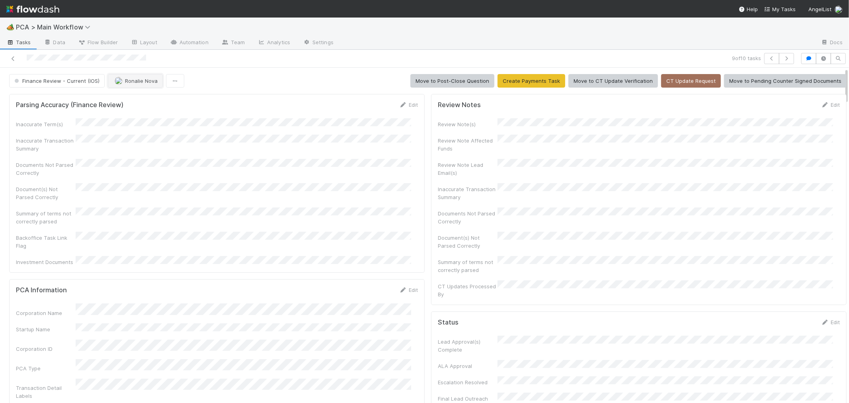
click at [130, 80] on span "Ronalie Nova" at bounding box center [141, 81] width 33 height 6
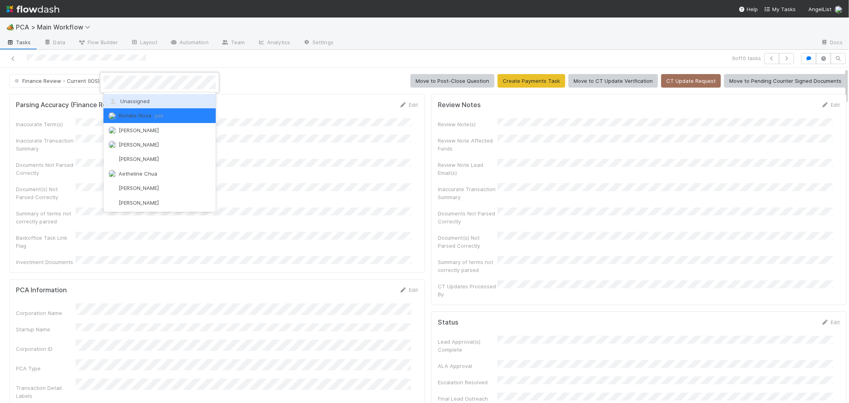
click at [134, 97] on div "Unassigned" at bounding box center [159, 101] width 112 height 14
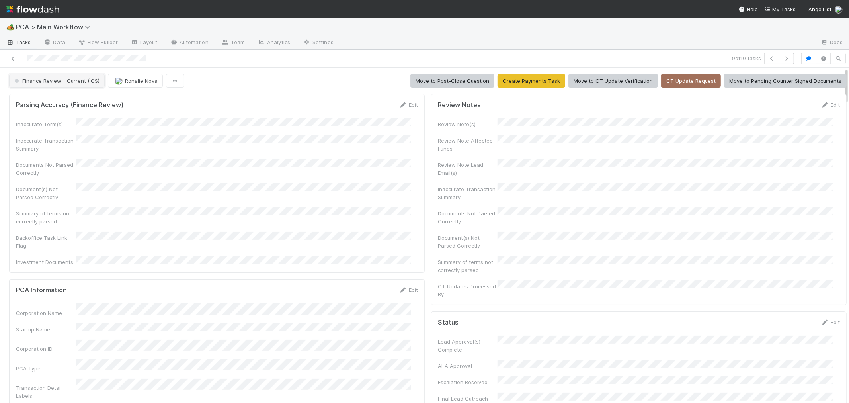
click at [86, 85] on button "Finance Review - Current (IOS)" at bounding box center [56, 81] width 95 height 14
click at [73, 124] on div "Completed" at bounding box center [62, 123] width 112 height 14
click at [250, 220] on div "Inaccurate Term(s) Inaccurate Transaction Summary Documents Not Parsed Correctl…" at bounding box center [217, 192] width 402 height 148
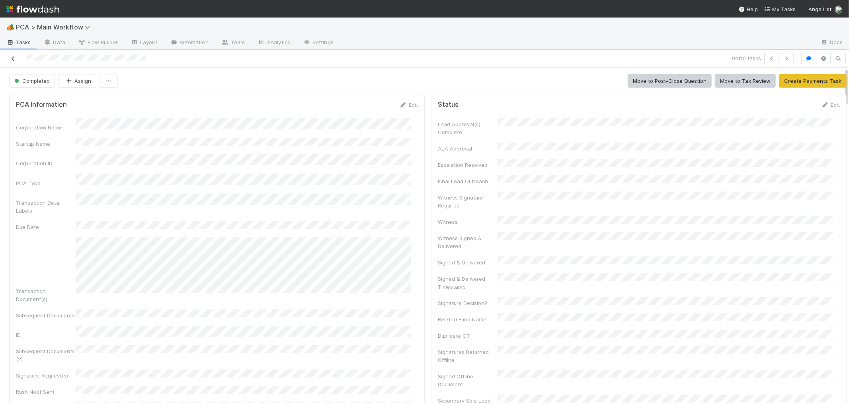
click at [12, 60] on icon at bounding box center [13, 58] width 8 height 5
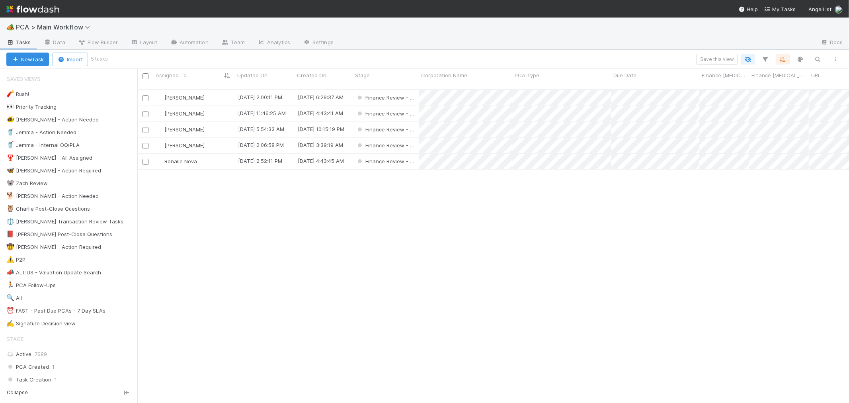
scroll to position [7, 6]
click at [215, 154] on div "Ronalie Nova" at bounding box center [194, 162] width 82 height 16
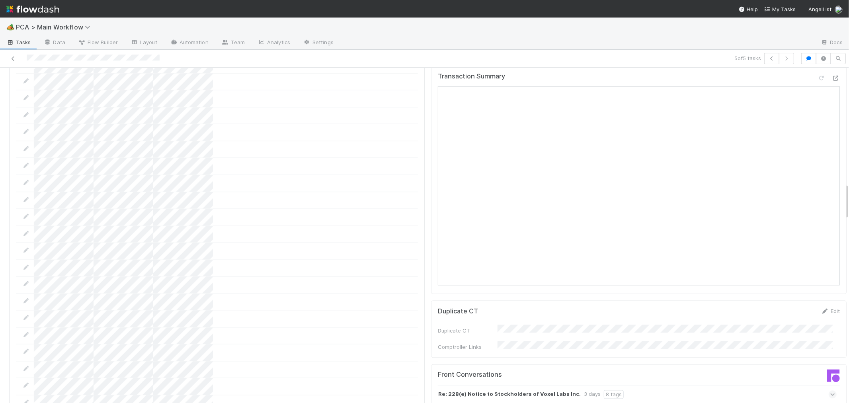
scroll to position [840, 0]
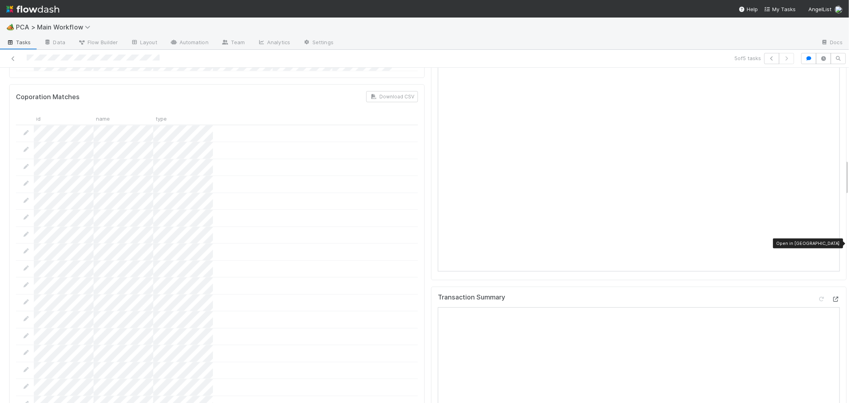
click at [831, 296] on icon at bounding box center [835, 298] width 8 height 5
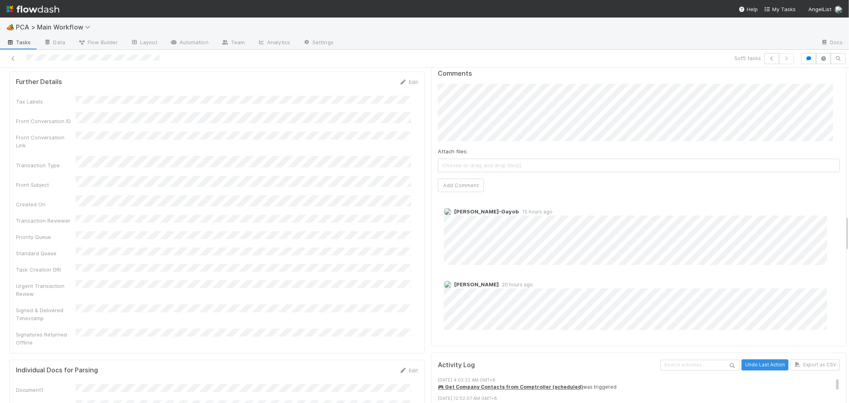
scroll to position [1194, 0]
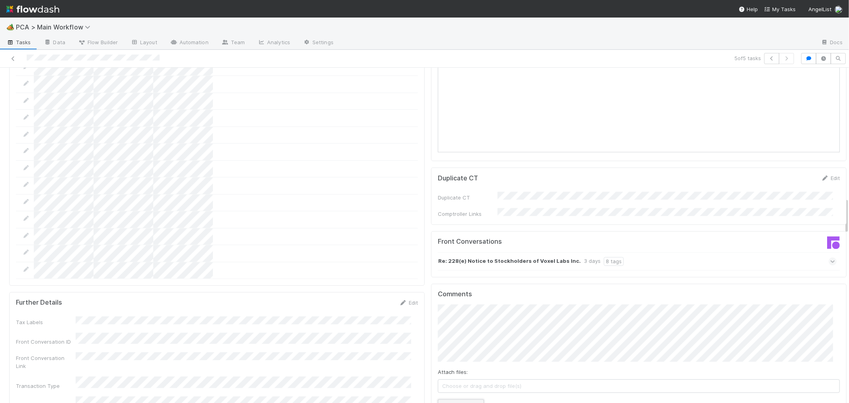
click at [457, 399] on button "Add Comment" at bounding box center [461, 406] width 46 height 14
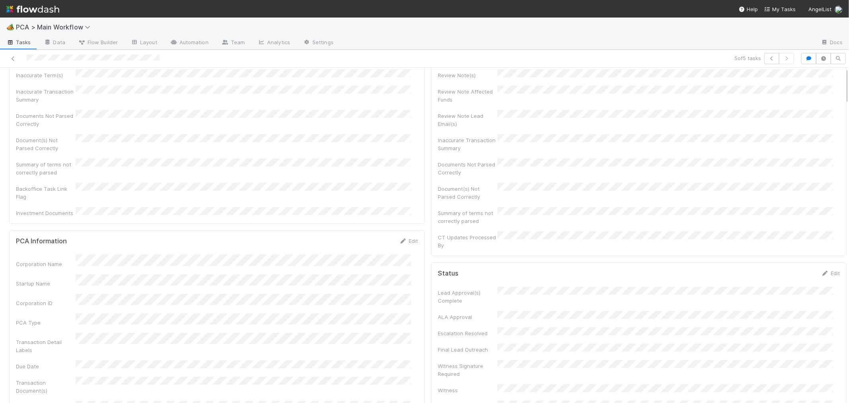
scroll to position [0, 0]
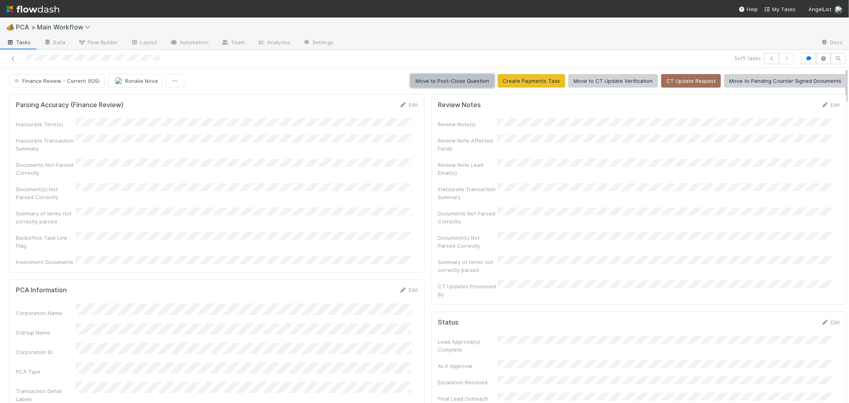
click at [448, 81] on button "Move to Post-Close Question" at bounding box center [452, 81] width 84 height 14
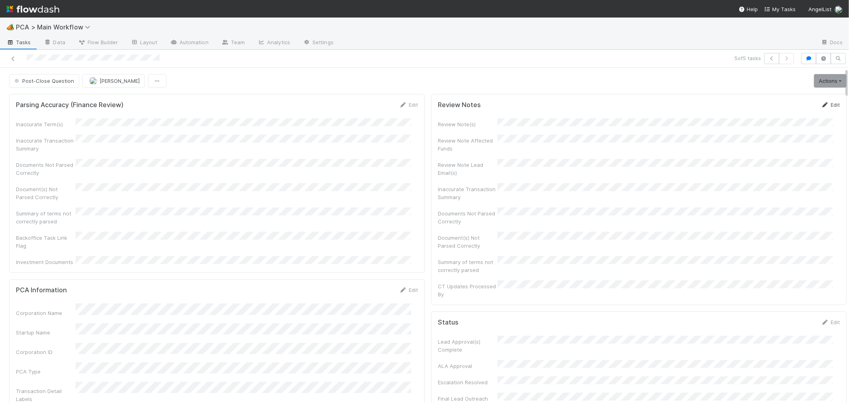
click at [821, 104] on link "Edit" at bounding box center [830, 104] width 19 height 6
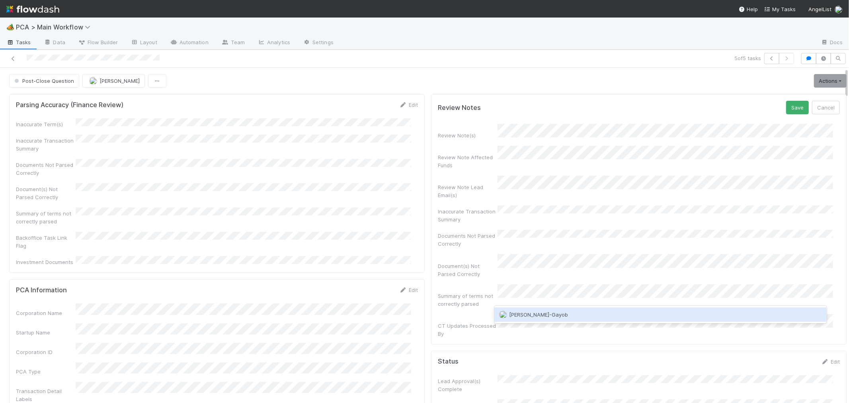
click at [520, 318] on div "[PERSON_NAME]-Gayob" at bounding box center [660, 314] width 332 height 14
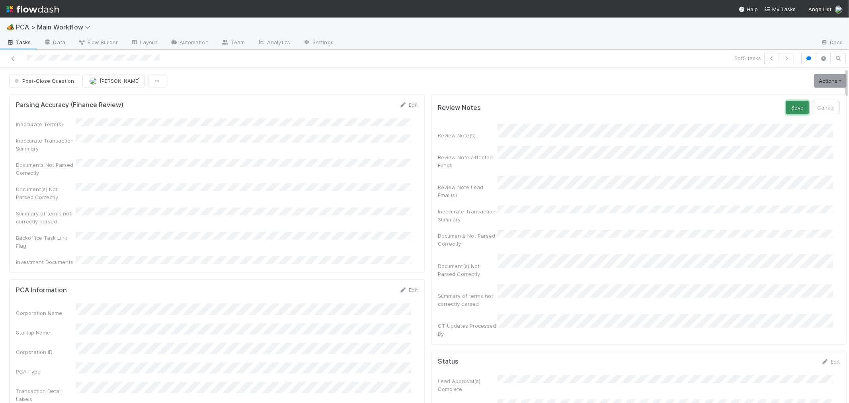
click at [786, 106] on button "Save" at bounding box center [797, 108] width 23 height 14
drag, startPoint x: 14, startPoint y: 58, endPoint x: 121, endPoint y: 4, distance: 119.9
click at [14, 58] on icon at bounding box center [13, 58] width 8 height 5
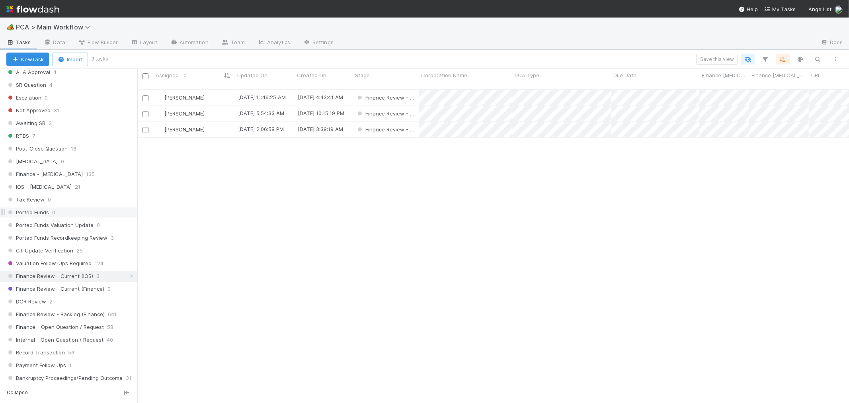
scroll to position [530, 0]
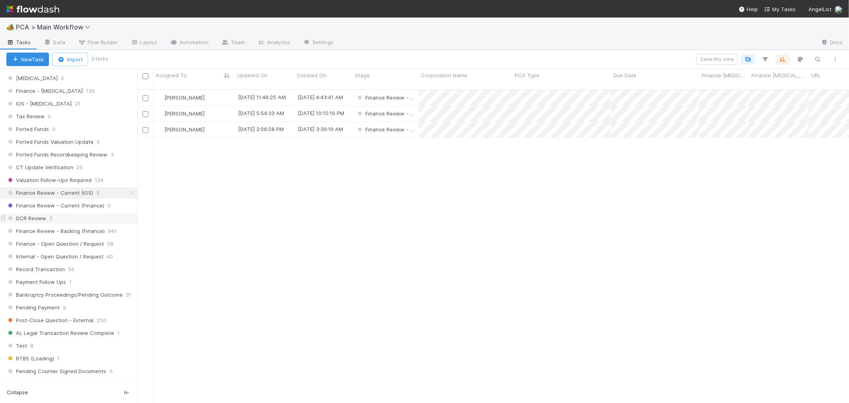
click at [87, 220] on div "DCR Review 2" at bounding box center [71, 218] width 131 height 10
click at [222, 90] on div "Ronalie Nova" at bounding box center [194, 98] width 82 height 16
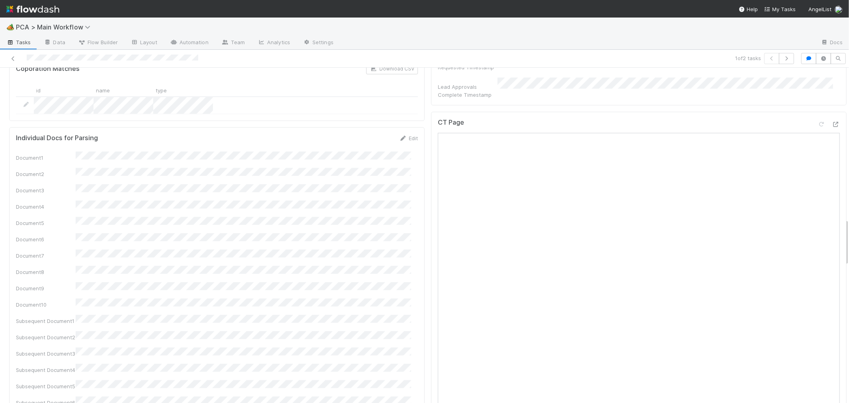
scroll to position [1149, 0]
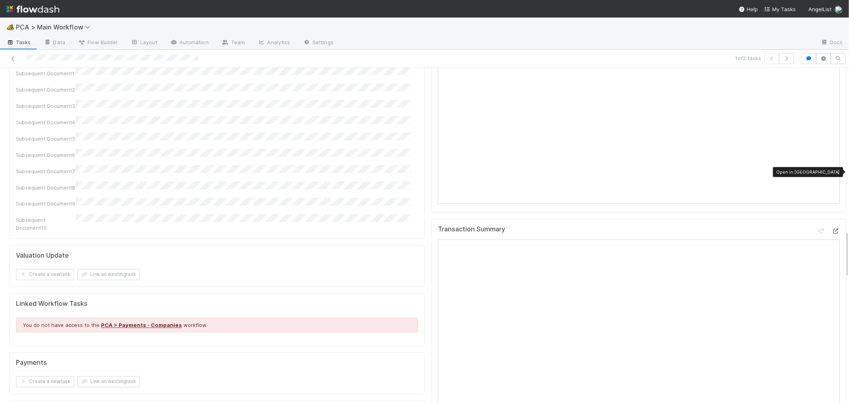
click at [831, 229] on icon at bounding box center [835, 231] width 8 height 5
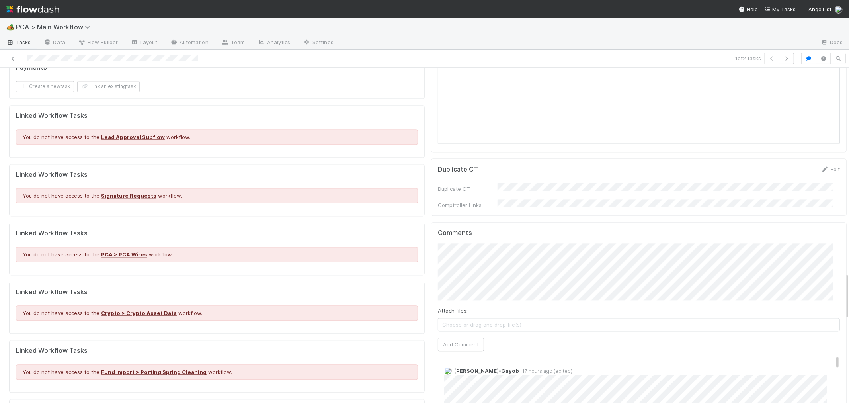
scroll to position [1458, 0]
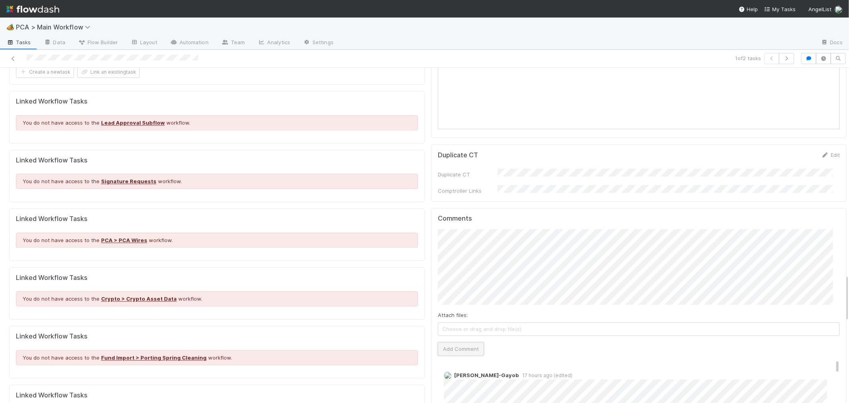
click at [455, 342] on button "Add Comment" at bounding box center [461, 349] width 46 height 14
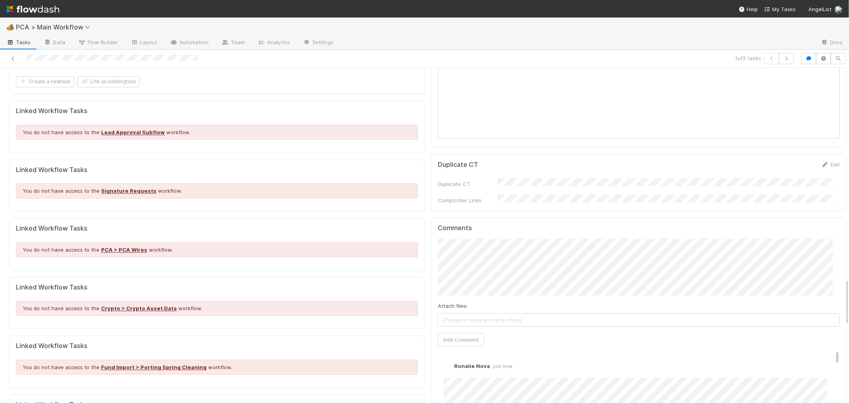
scroll to position [1503, 0]
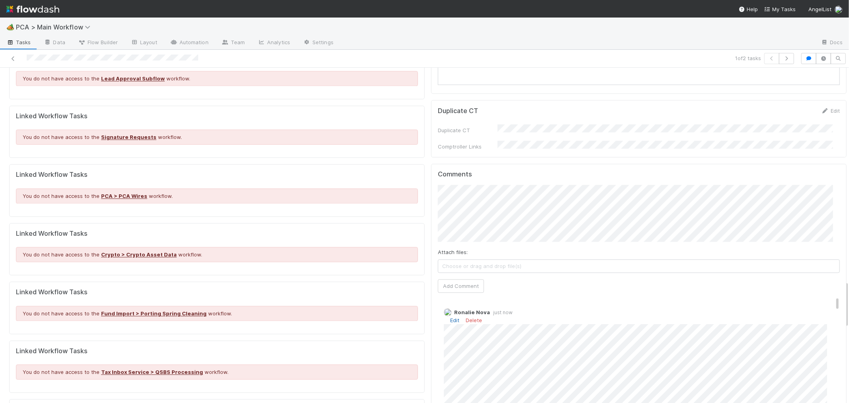
click at [450, 317] on link "Edit" at bounding box center [454, 320] width 9 height 6
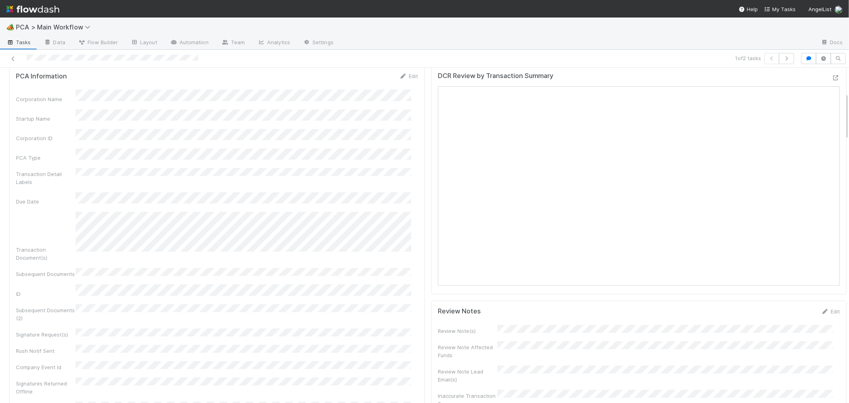
scroll to position [0, 0]
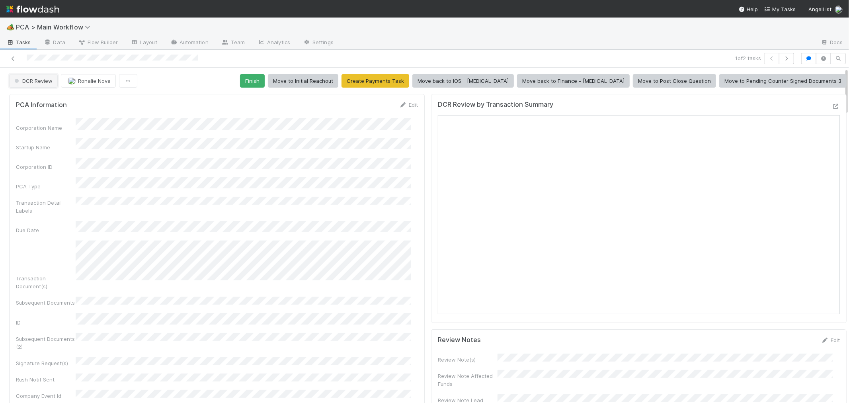
click at [37, 80] on span "DCR Review" at bounding box center [33, 81] width 40 height 6
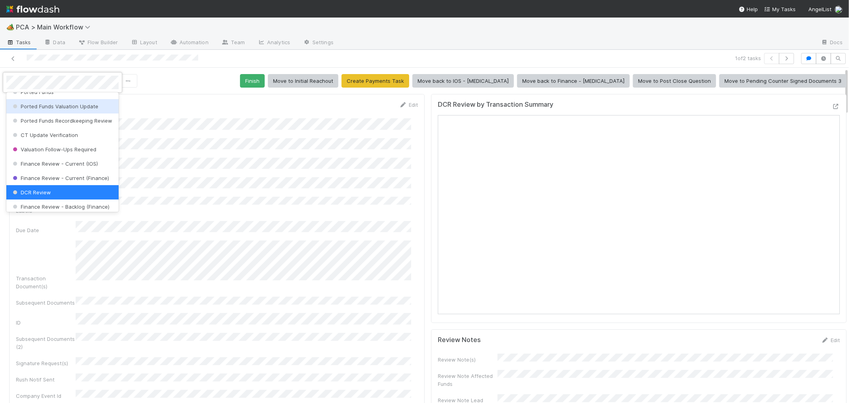
click at [493, 84] on div at bounding box center [424, 201] width 849 height 403
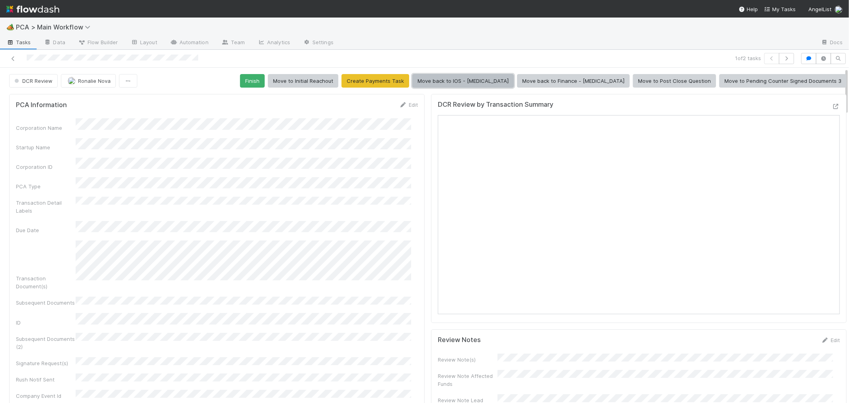
click at [502, 84] on button "Move back to IOS - ICU" at bounding box center [462, 81] width 101 height 14
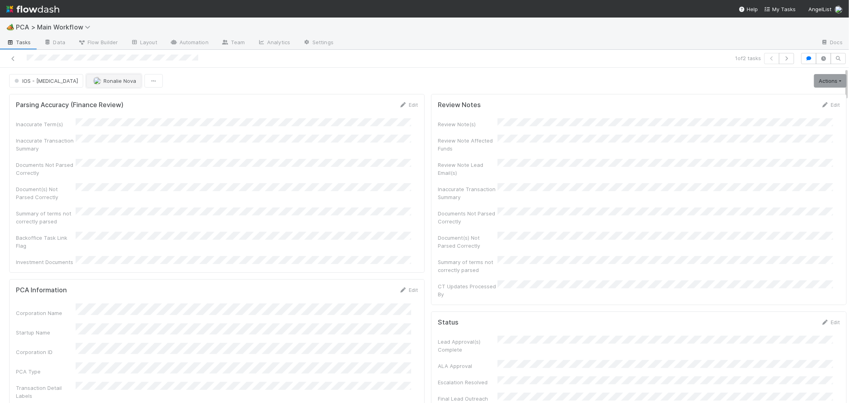
click at [95, 86] on button "Ronalie Nova" at bounding box center [113, 81] width 55 height 14
click at [13, 58] on icon at bounding box center [13, 58] width 8 height 5
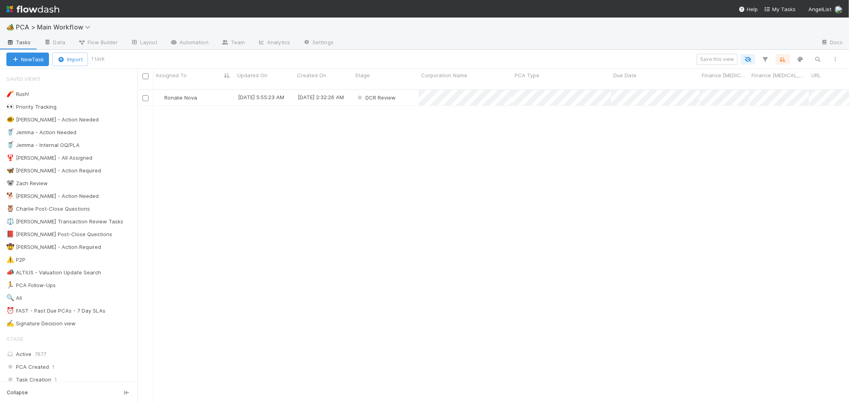
scroll to position [313, 705]
click at [226, 92] on div "Ronalie Nova" at bounding box center [194, 98] width 82 height 16
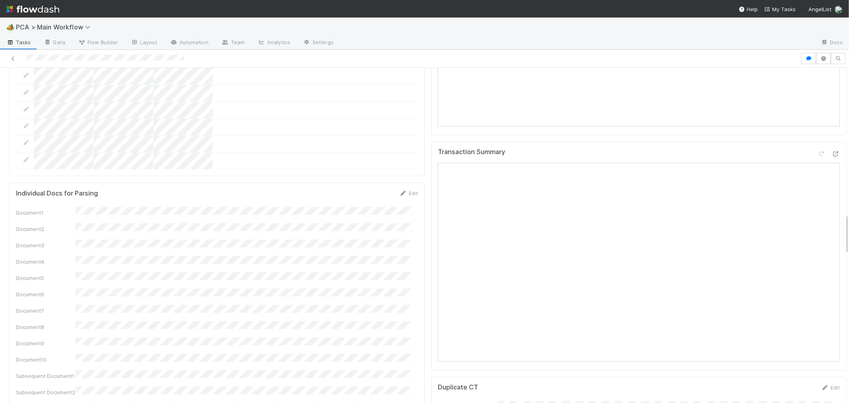
scroll to position [1149, 0]
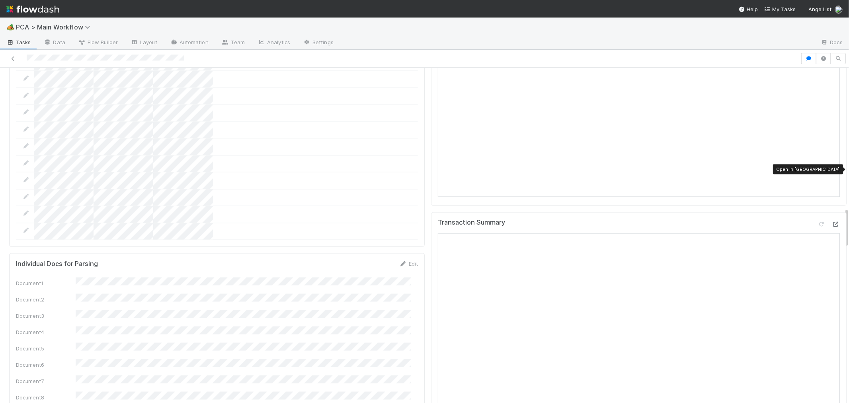
click at [831, 222] on icon at bounding box center [835, 224] width 8 height 5
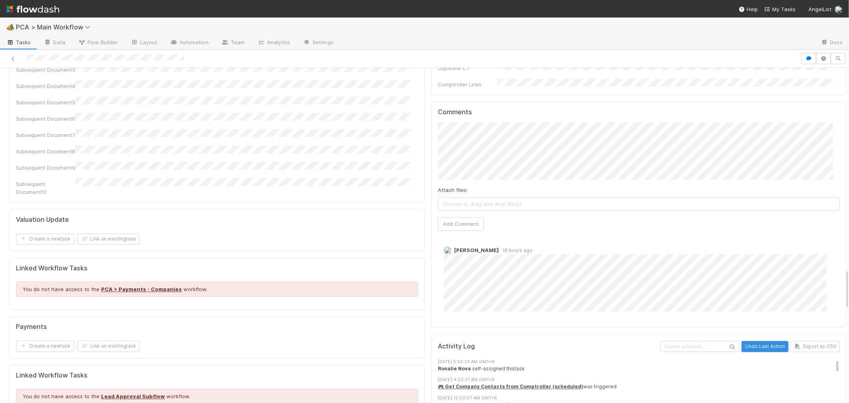
scroll to position [1547, 0]
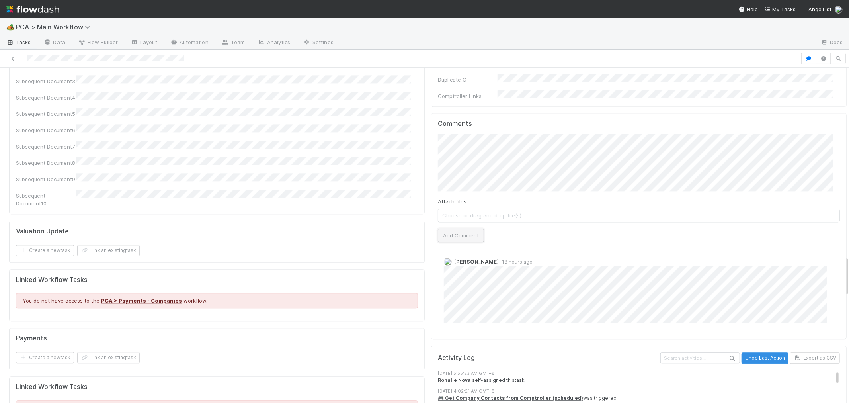
click at [463, 228] on button "Add Comment" at bounding box center [461, 235] width 46 height 14
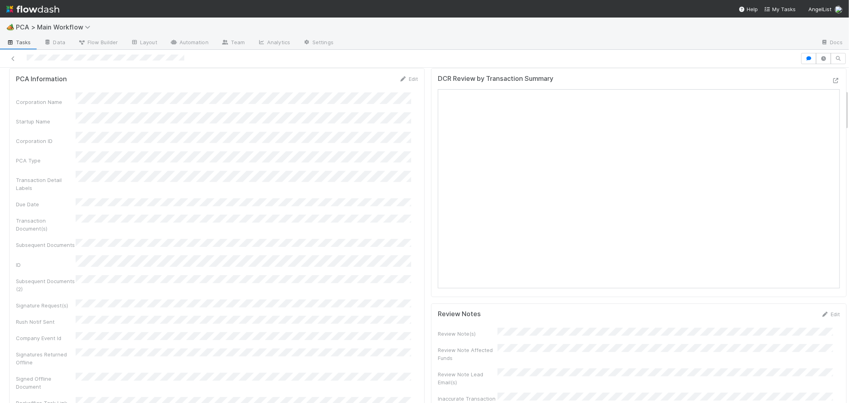
scroll to position [0, 0]
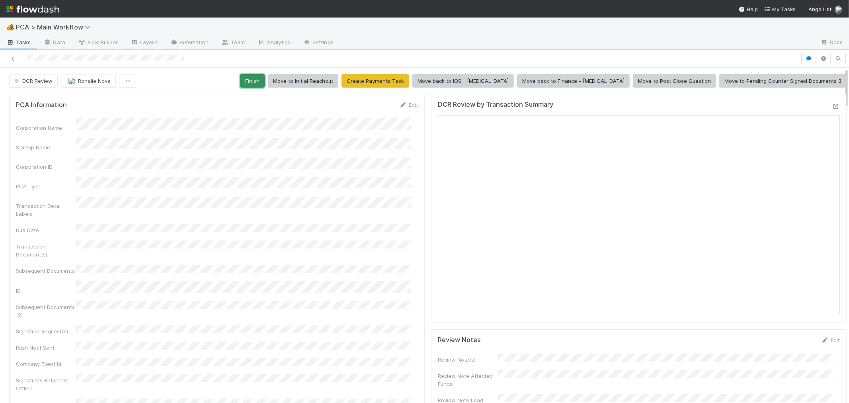
click at [265, 83] on button "Finish" at bounding box center [252, 81] width 25 height 14
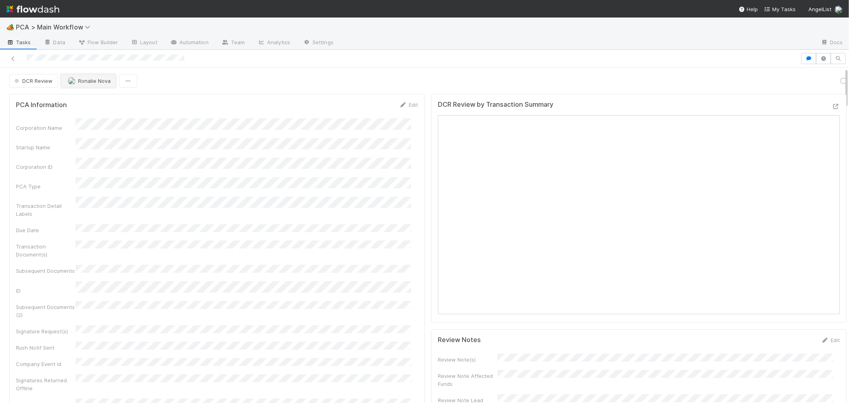
click at [93, 84] on span "Ronalie Nova" at bounding box center [94, 81] width 33 height 6
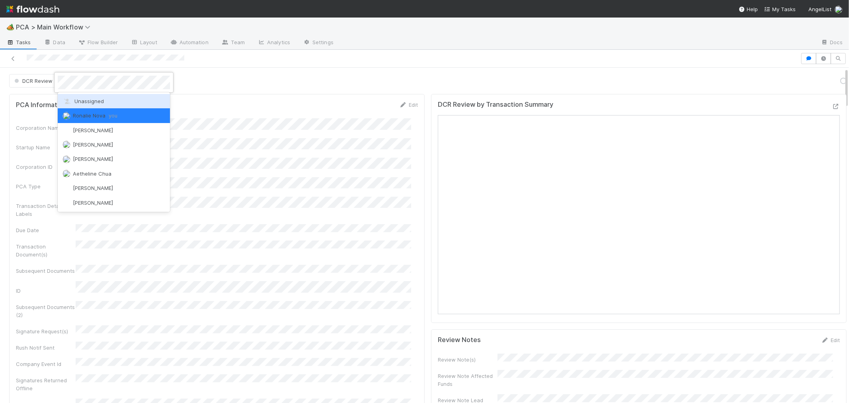
click at [92, 102] on span "Unassigned" at bounding box center [82, 101] width 41 height 6
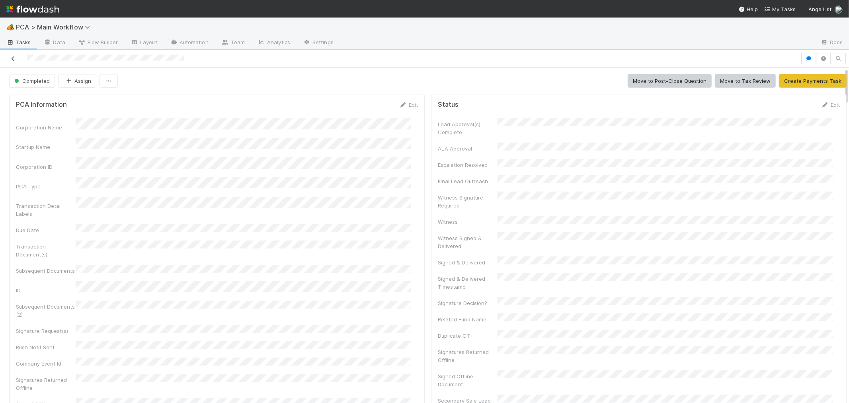
click at [11, 58] on icon at bounding box center [13, 58] width 8 height 5
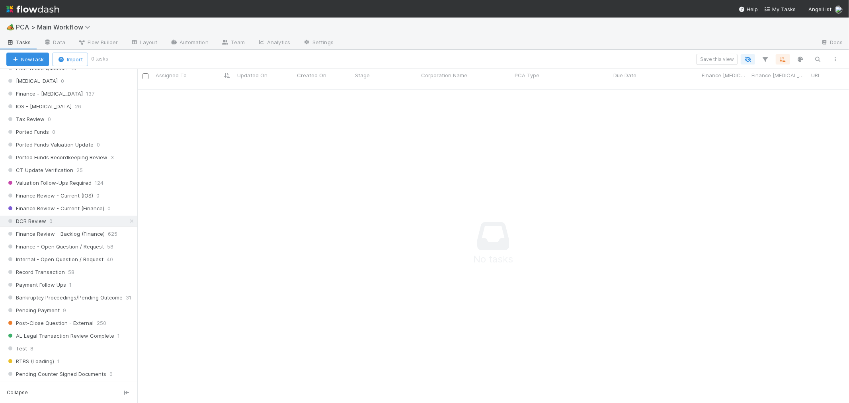
scroll to position [534, 0]
click at [93, 231] on span "Finance Review - Backlog (Finance)" at bounding box center [55, 227] width 98 height 10
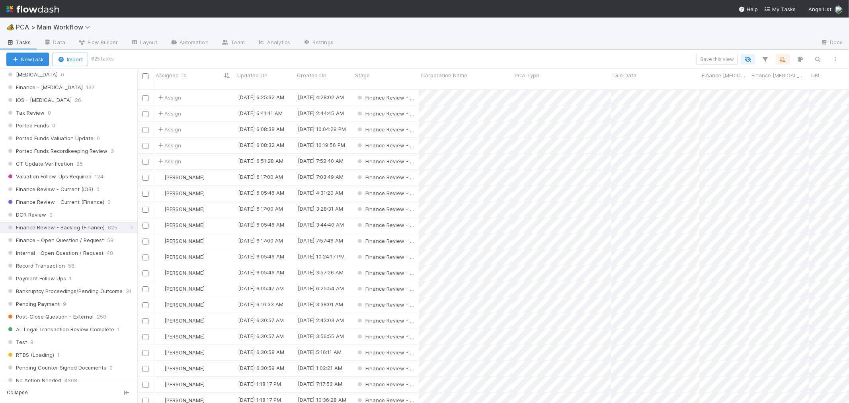
scroll to position [313, 705]
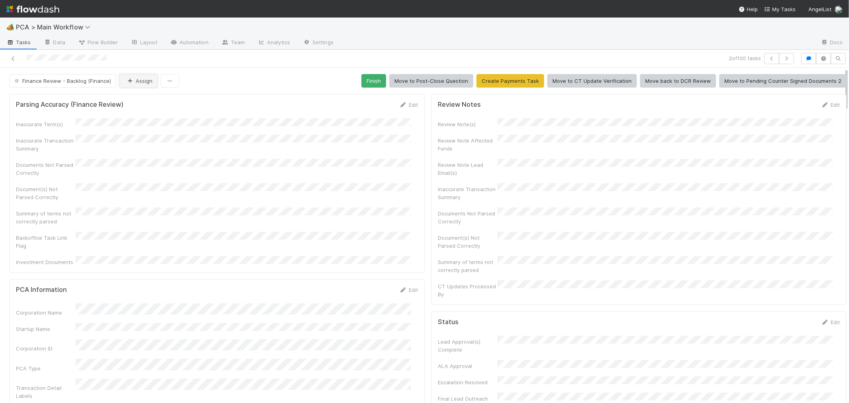
click at [146, 84] on button "Assign" at bounding box center [138, 81] width 38 height 14
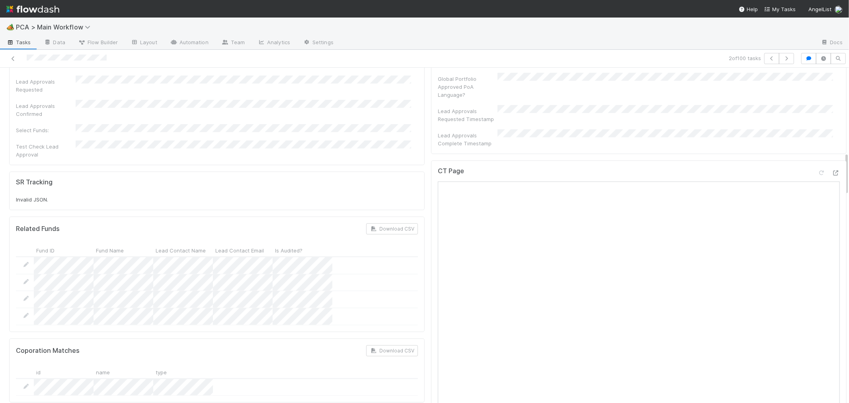
scroll to position [530, 0]
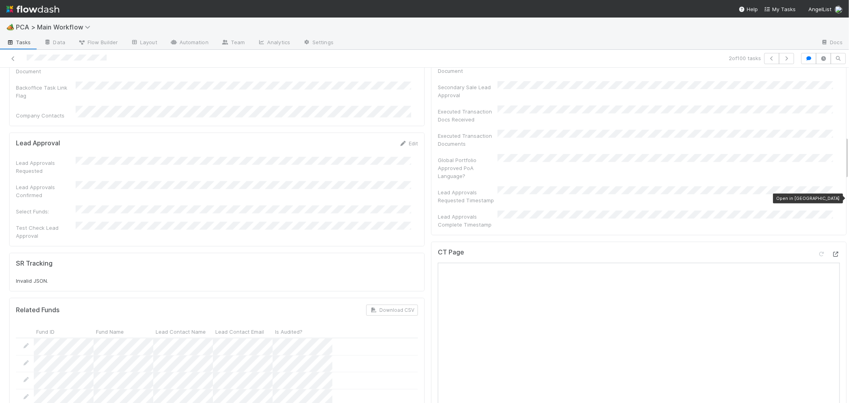
click at [831, 251] on icon at bounding box center [835, 253] width 8 height 5
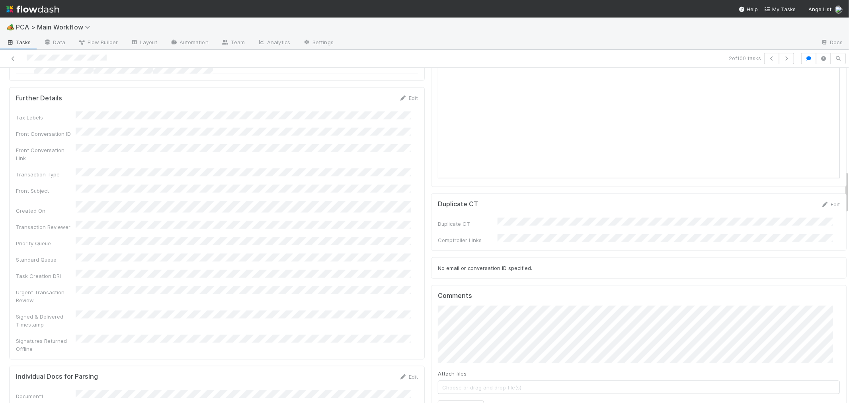
scroll to position [972, 0]
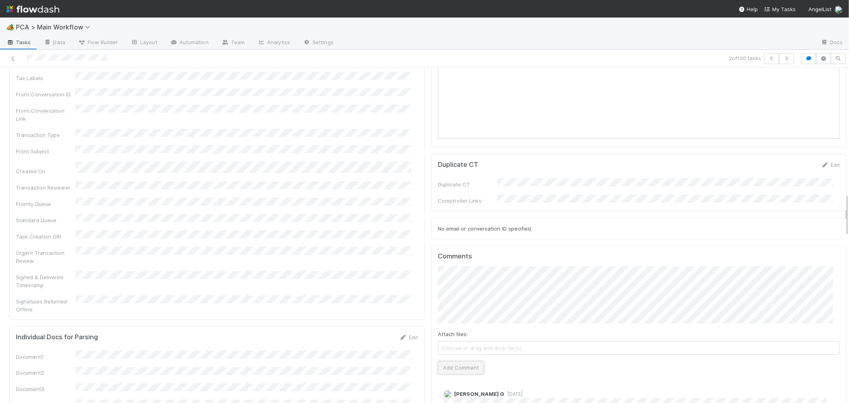
click at [456, 361] on button "Add Comment" at bounding box center [461, 368] width 46 height 14
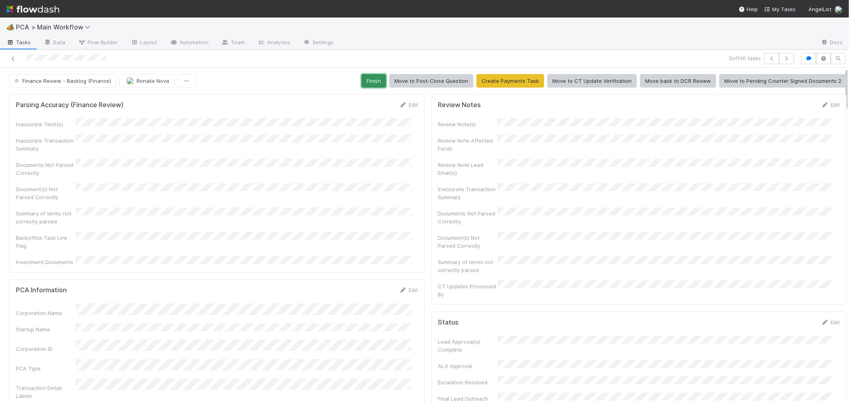
click at [372, 80] on button "Finish" at bounding box center [373, 81] width 25 height 14
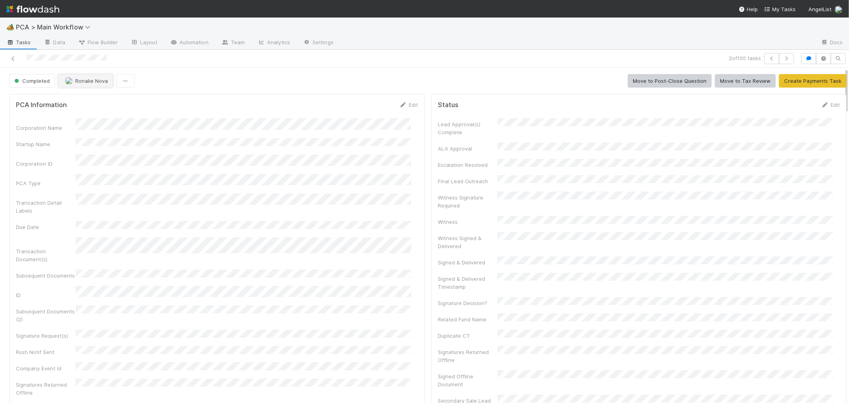
click at [91, 85] on button "Ronalie Nova" at bounding box center [85, 81] width 55 height 14
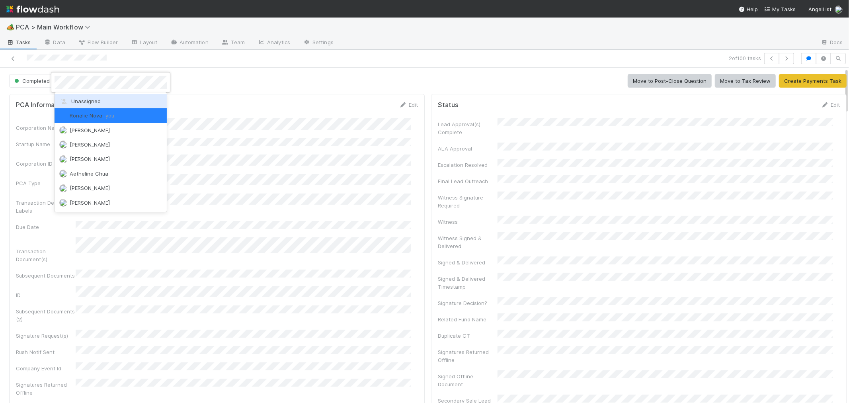
click at [89, 103] on span "Unassigned" at bounding box center [79, 101] width 41 height 6
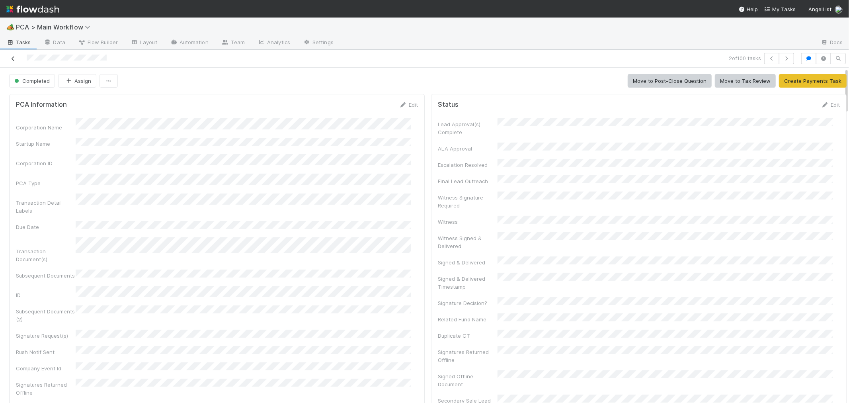
click at [15, 59] on icon at bounding box center [13, 58] width 8 height 5
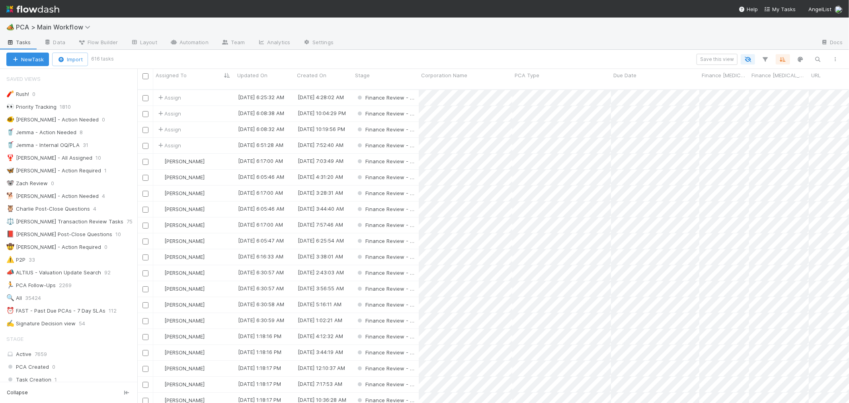
scroll to position [7, 6]
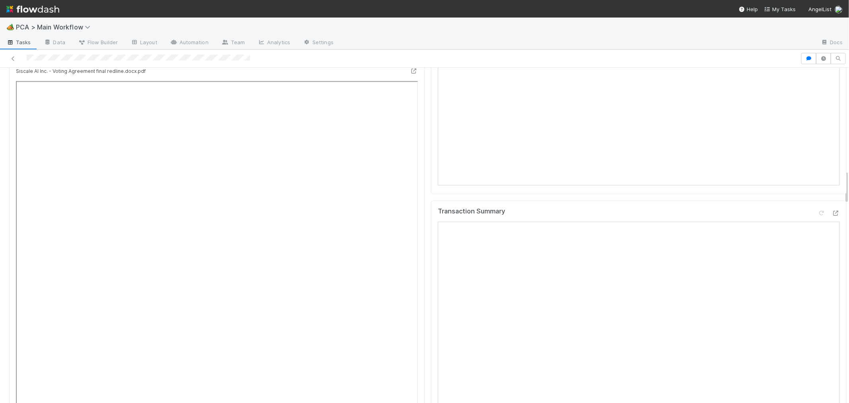
scroll to position [928, 0]
click at [831, 211] on icon at bounding box center [835, 213] width 8 height 5
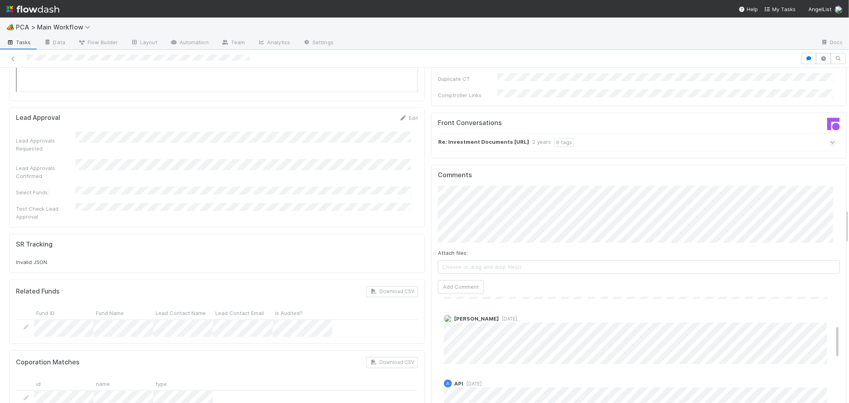
scroll to position [1370, 0]
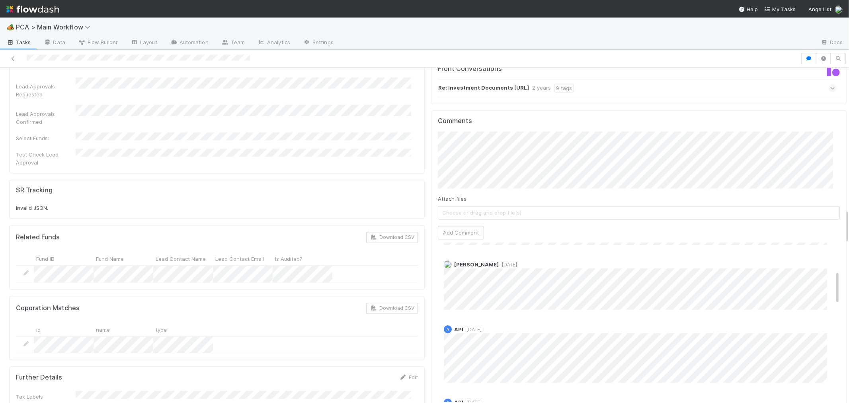
click at [484, 206] on span "Choose or drag and drop file(s)" at bounding box center [638, 212] width 401 height 13
click at [455, 226] on button "Add Comment" at bounding box center [461, 233] width 46 height 14
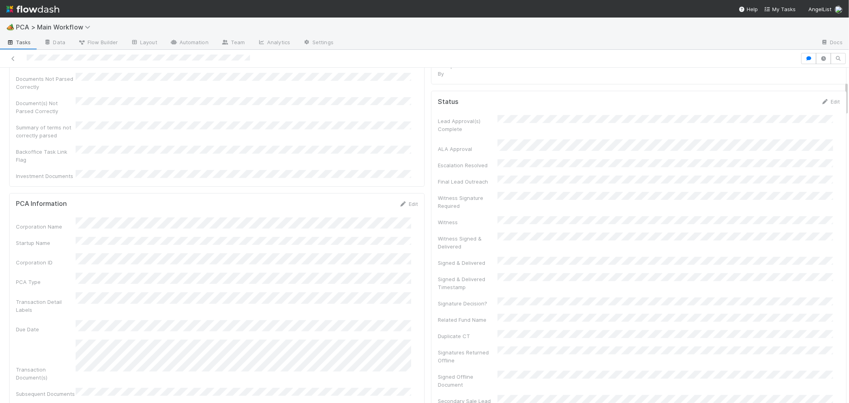
scroll to position [0, 0]
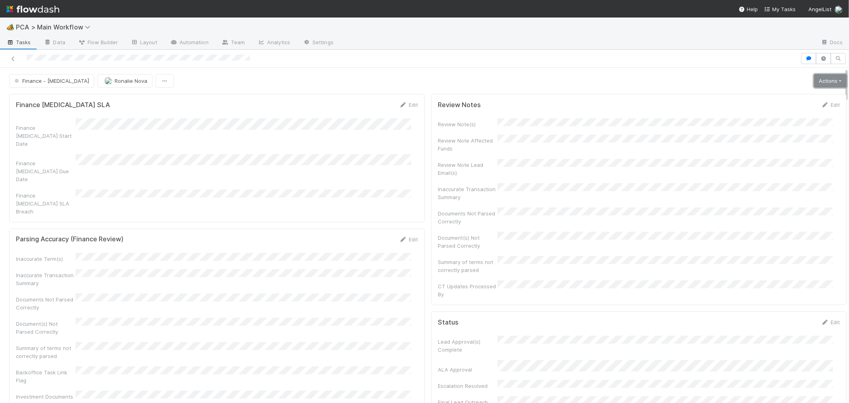
click at [814, 81] on link "Actions" at bounding box center [830, 81] width 33 height 14
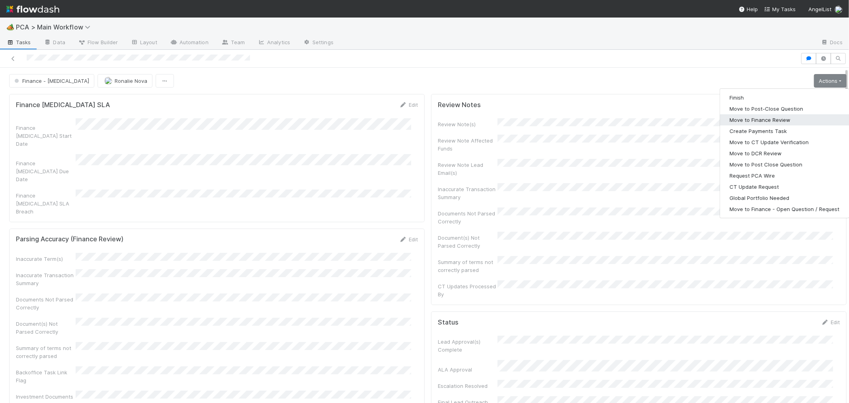
click at [766, 122] on button "Move to Finance Review" at bounding box center [784, 119] width 129 height 11
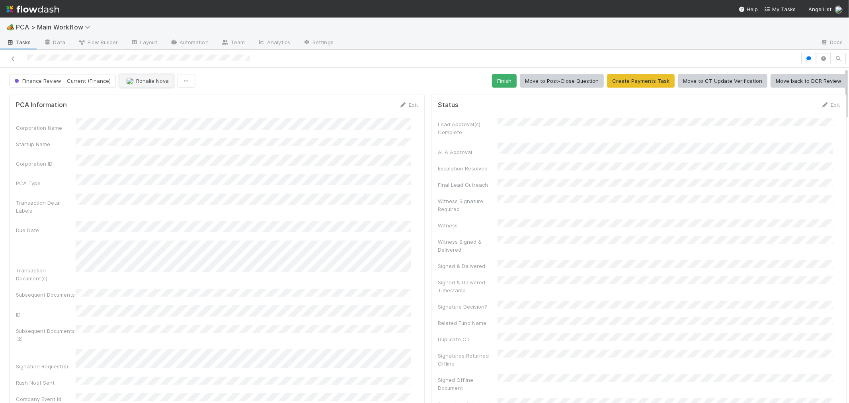
click at [150, 84] on button "Ronalie Nova" at bounding box center [146, 81] width 55 height 14
click at [90, 80] on span "Finance Review - Current (Finance)" at bounding box center [62, 81] width 98 height 6
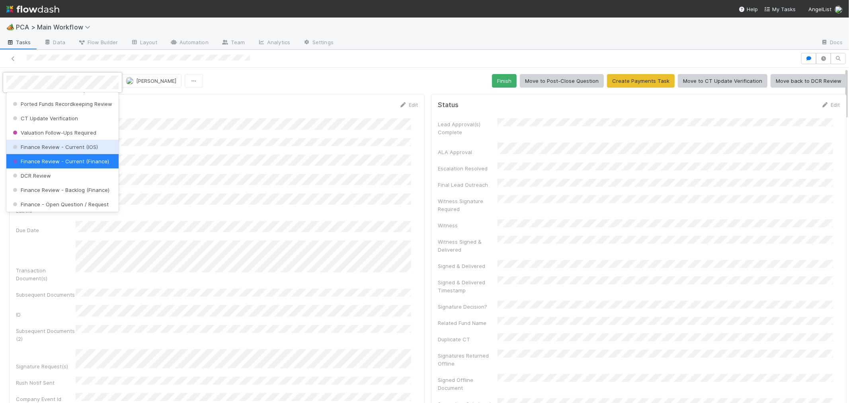
scroll to position [368, 0]
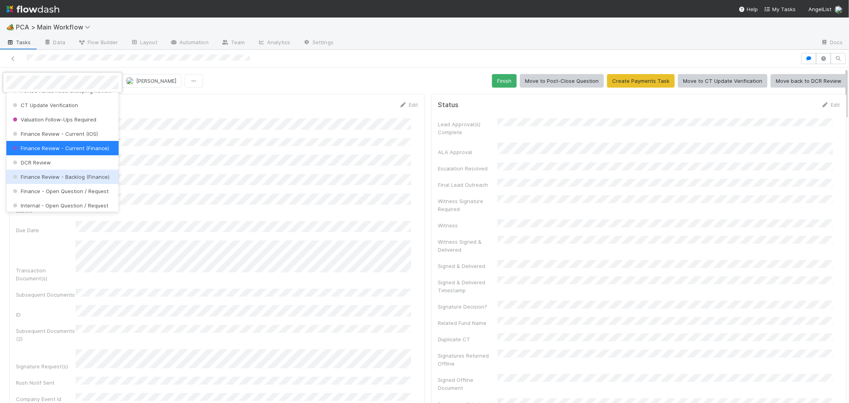
click at [88, 183] on div "Finance Review - Backlog (Finance)" at bounding box center [62, 176] width 112 height 14
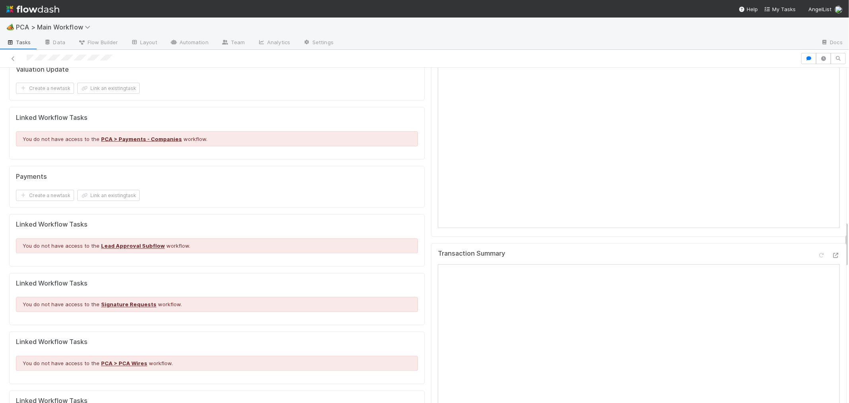
scroll to position [1105, 0]
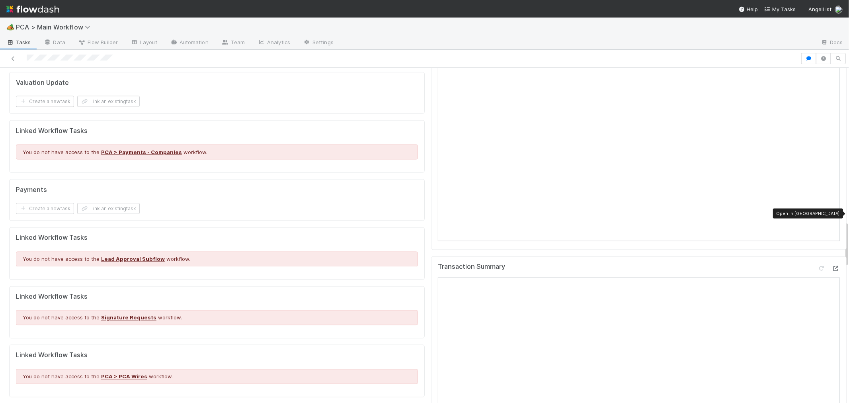
click at [831, 266] on icon at bounding box center [835, 268] width 8 height 5
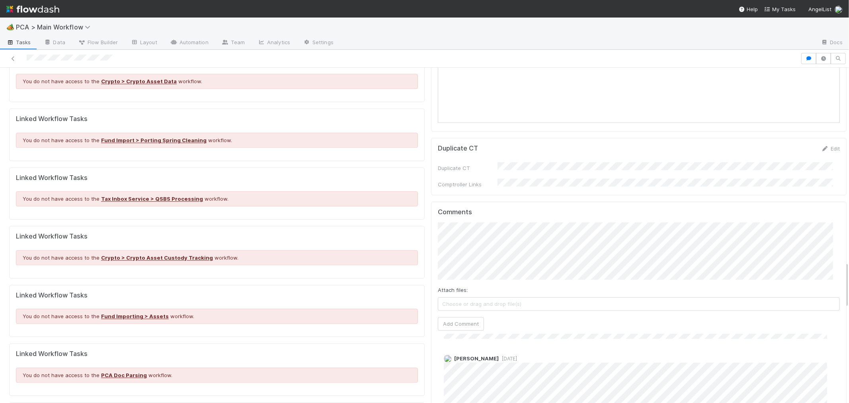
scroll to position [1326, 0]
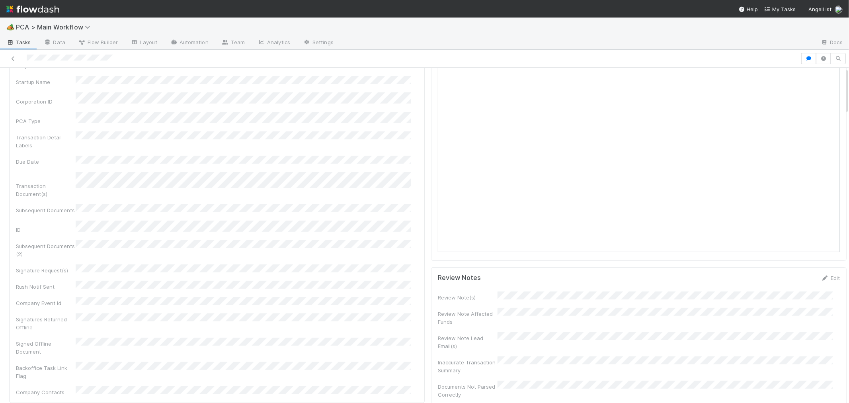
scroll to position [0, 0]
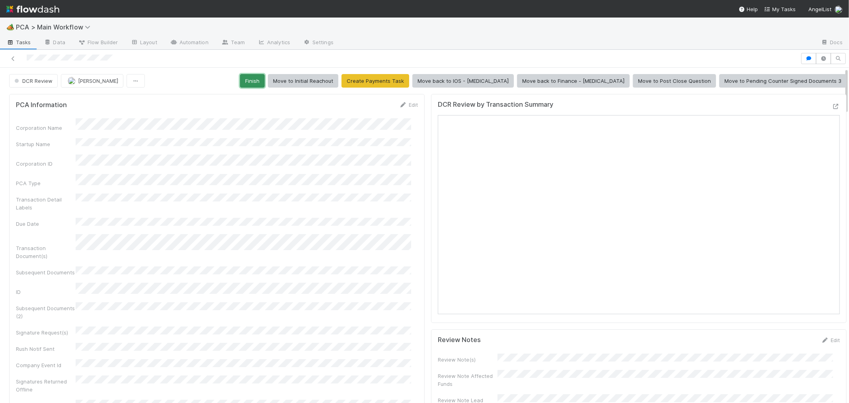
click at [265, 78] on button "Finish" at bounding box center [252, 81] width 25 height 14
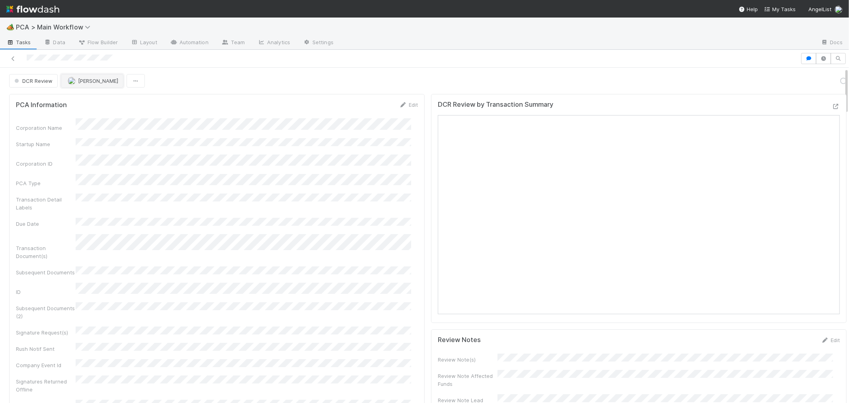
click at [100, 82] on span "[PERSON_NAME]" at bounding box center [98, 81] width 40 height 6
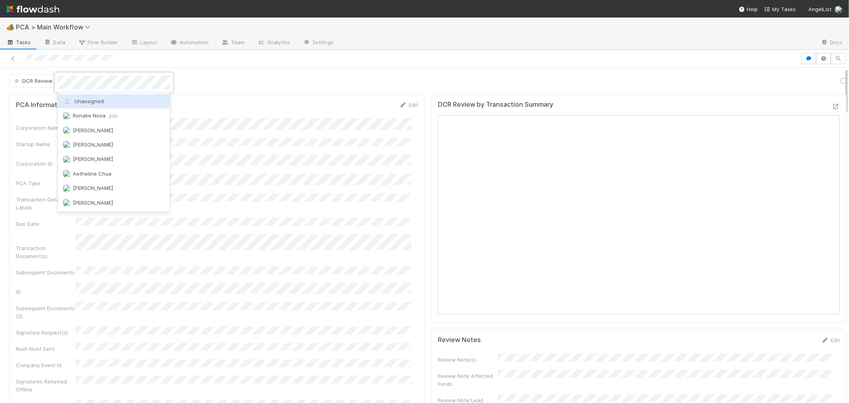
click at [137, 101] on div "Unassigned" at bounding box center [114, 101] width 112 height 14
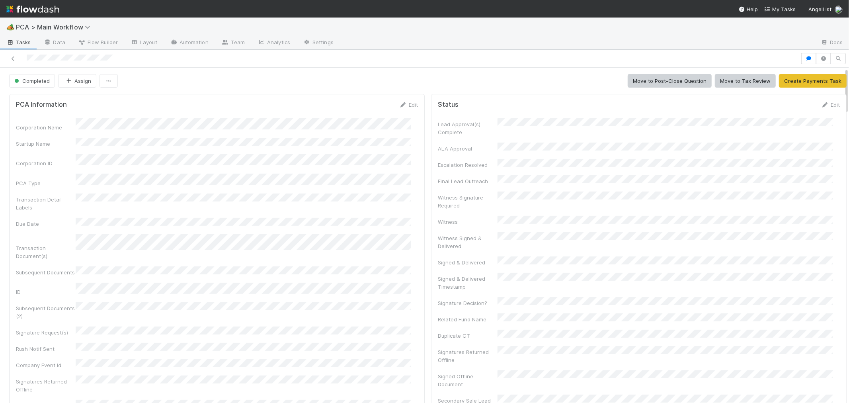
scroll to position [37, 0]
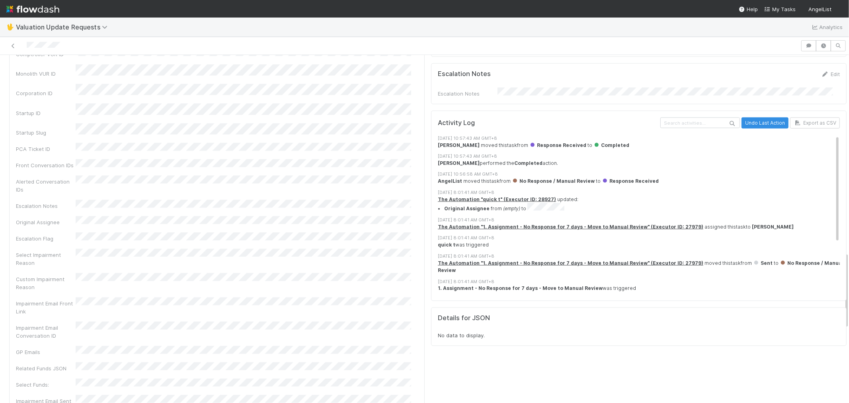
scroll to position [928, 0]
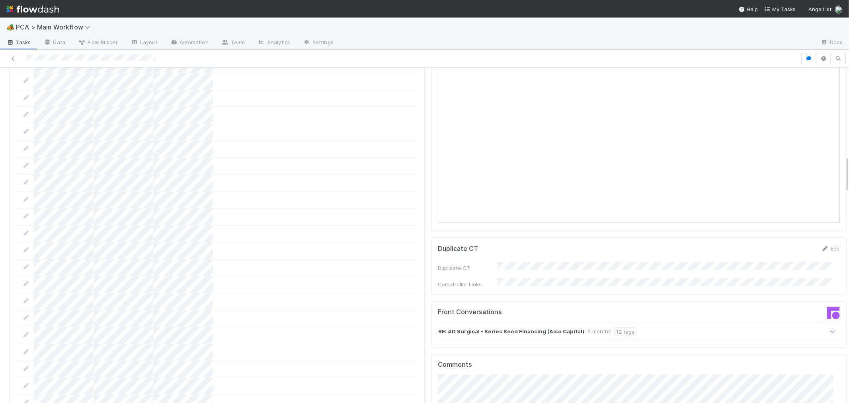
scroll to position [796, 0]
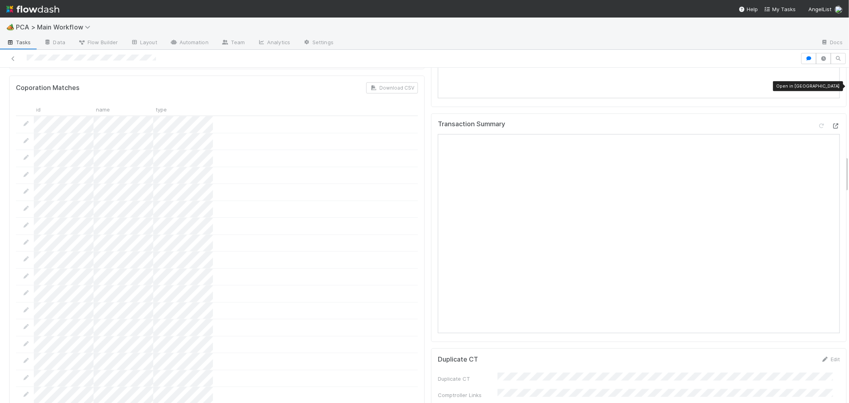
click at [831, 123] on icon at bounding box center [835, 125] width 8 height 5
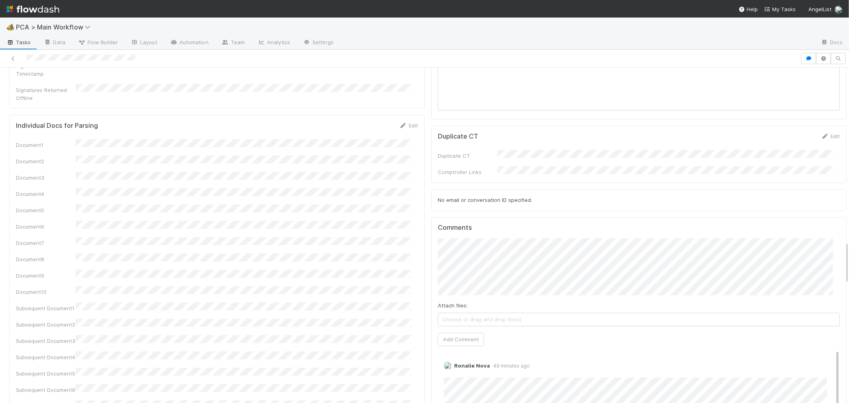
scroll to position [1370, 0]
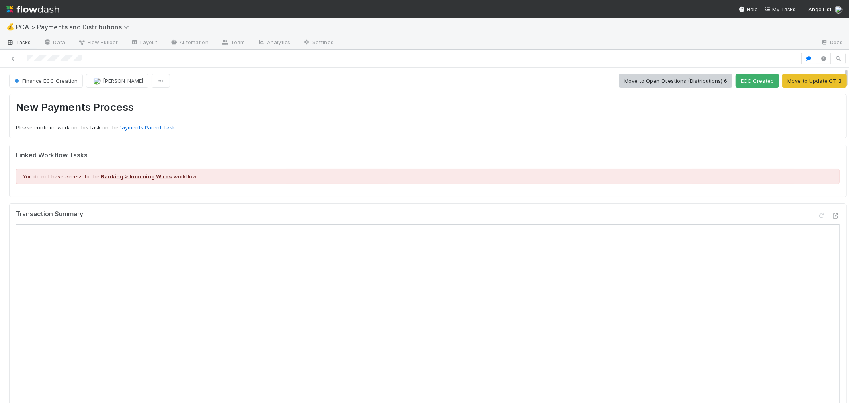
drag, startPoint x: 14, startPoint y: 56, endPoint x: 18, endPoint y: 49, distance: 8.2
click at [14, 56] on link at bounding box center [13, 59] width 8 height 8
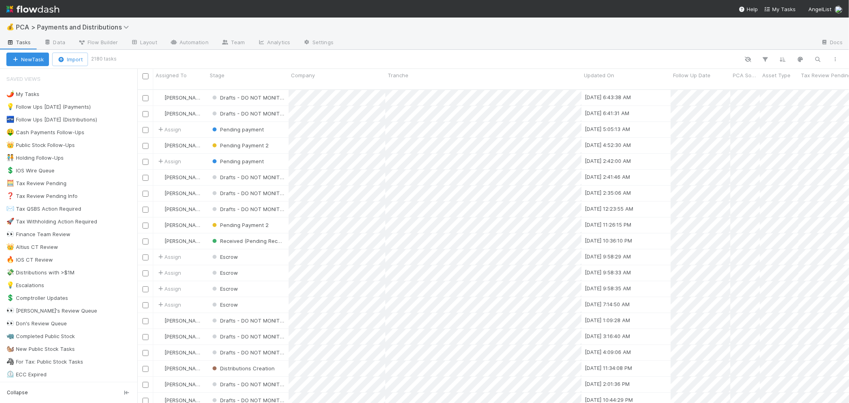
scroll to position [313, 705]
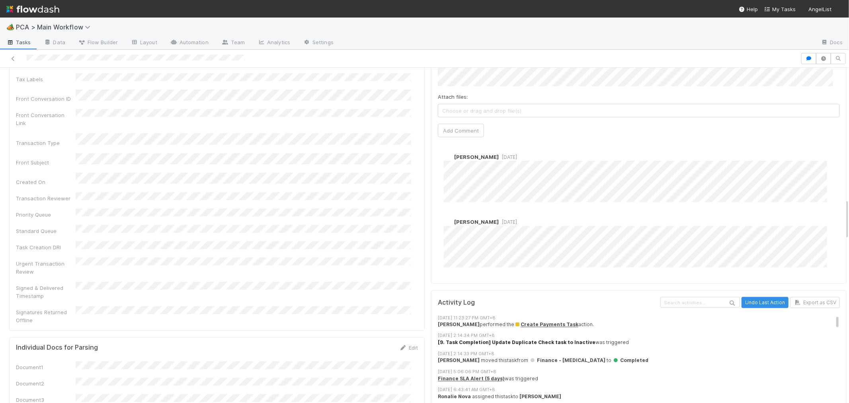
scroll to position [1061, 0]
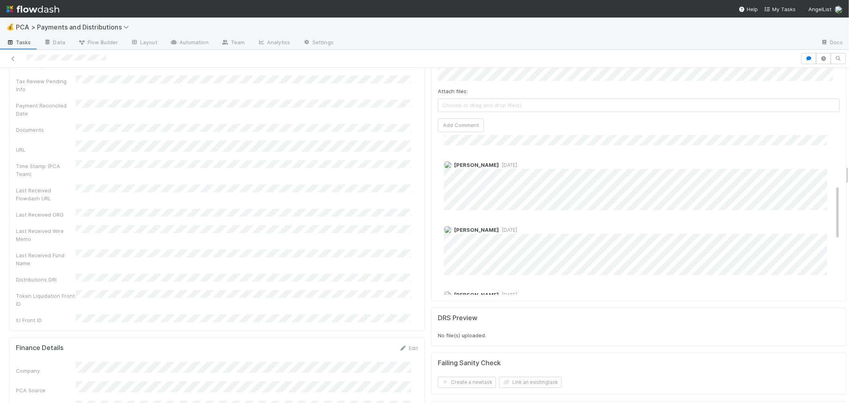
scroll to position [177, 0]
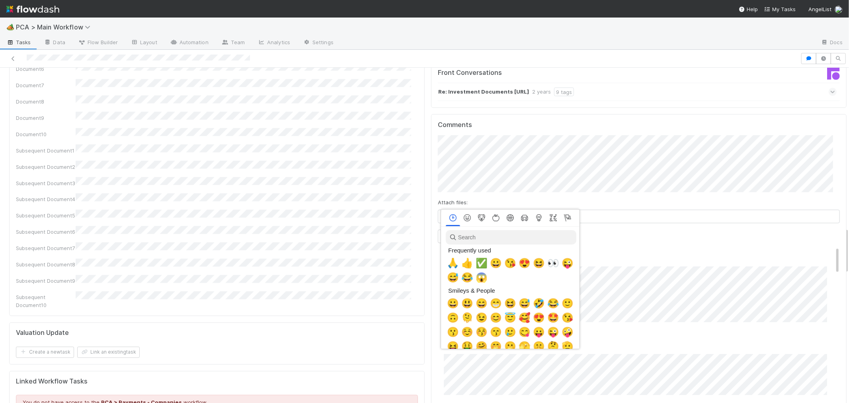
scroll to position [0, 3]
click at [470, 238] on input "search" at bounding box center [509, 237] width 130 height 14
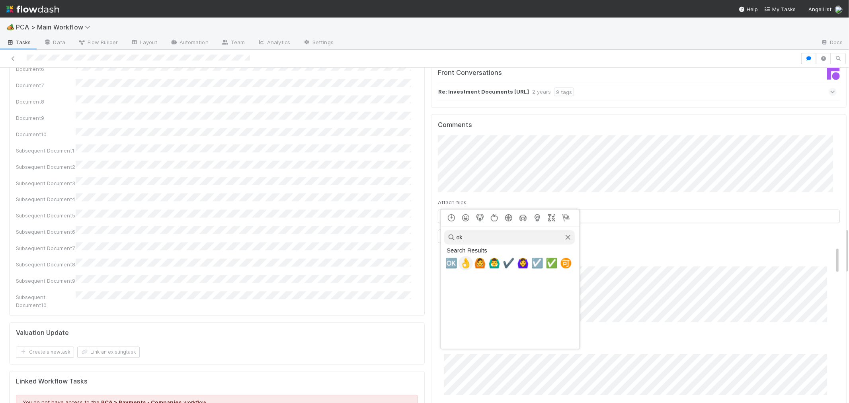
type input "ok"
click at [464, 261] on span "👌" at bounding box center [466, 262] width 12 height 11
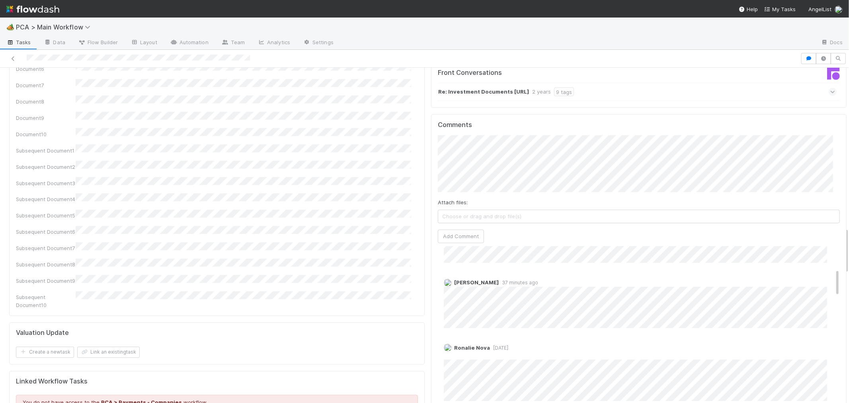
scroll to position [88, 0]
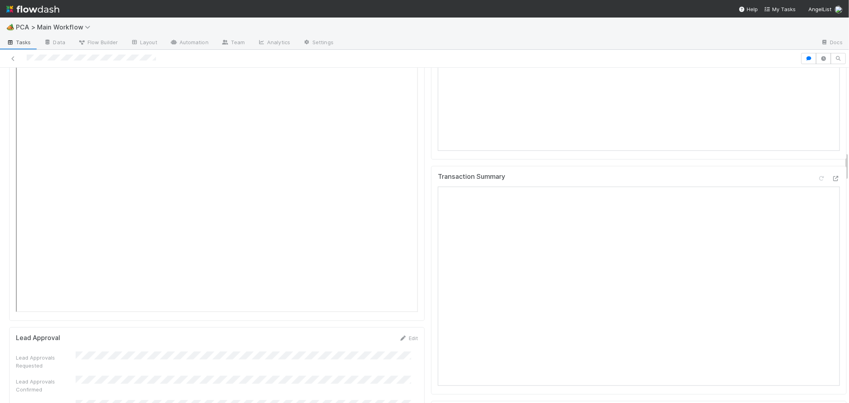
scroll to position [928, 0]
click at [831, 208] on icon at bounding box center [835, 210] width 8 height 5
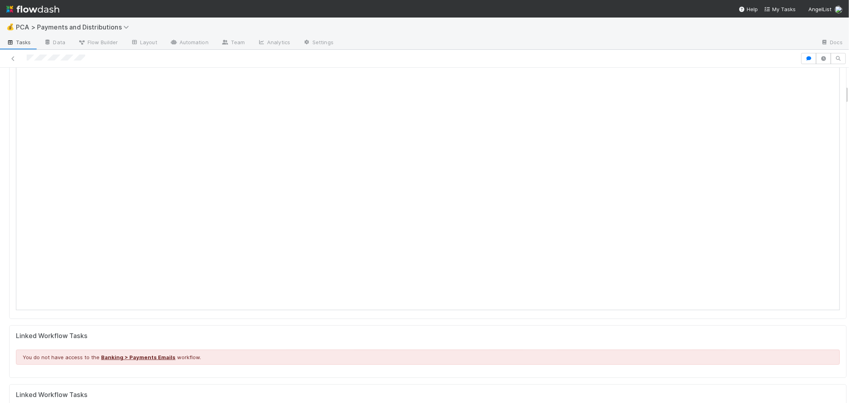
scroll to position [309, 0]
click at [12, 56] on icon at bounding box center [13, 58] width 8 height 5
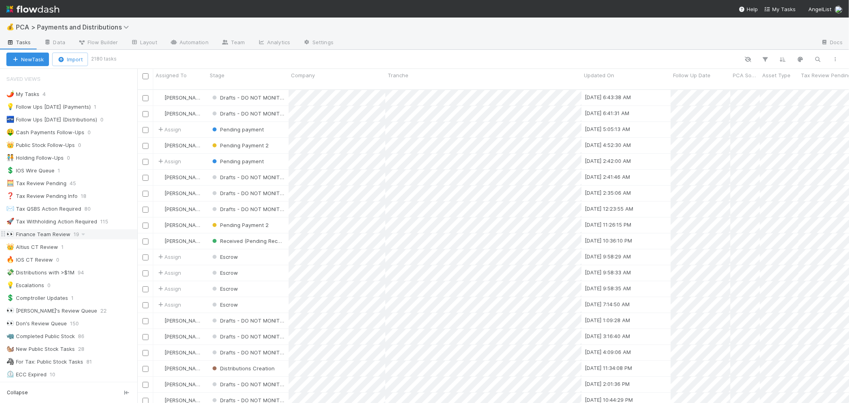
click at [105, 235] on div "👀 Finance Team Review 19" at bounding box center [71, 234] width 131 height 10
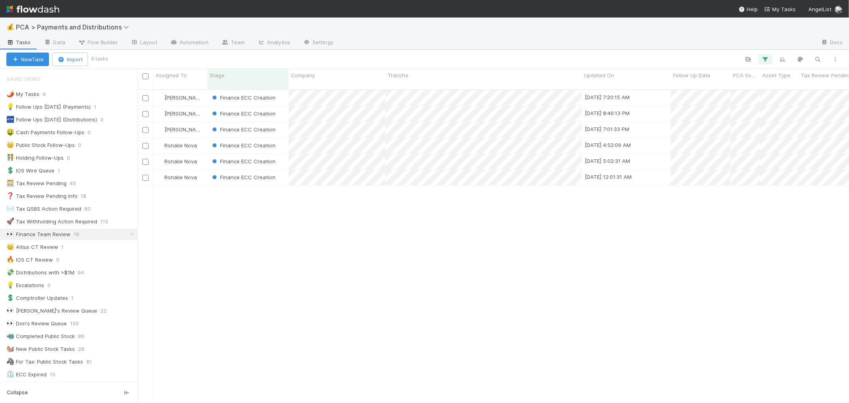
scroll to position [313, 705]
click at [284, 154] on div "Finance ECC Creation" at bounding box center [247, 162] width 81 height 16
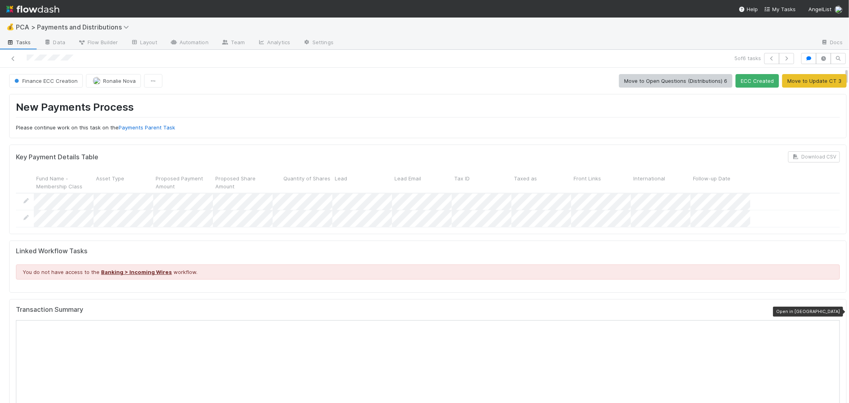
click at [831, 312] on icon at bounding box center [835, 311] width 8 height 5
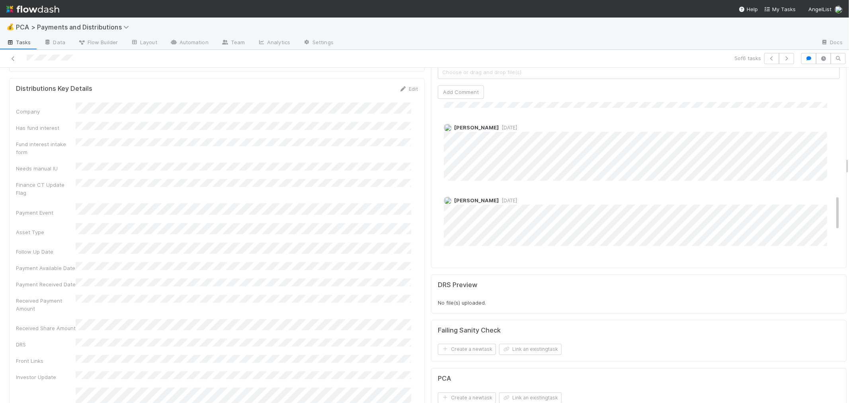
scroll to position [367, 0]
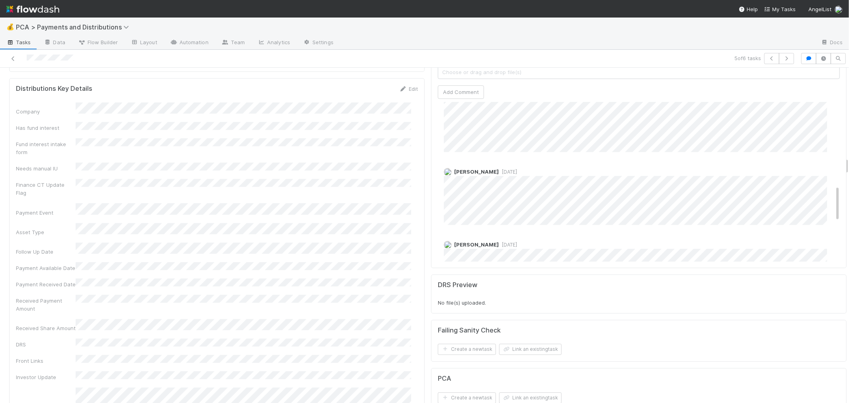
click at [792, 234] on div "David Bodell 5 days ago" at bounding box center [642, 261] width 408 height 55
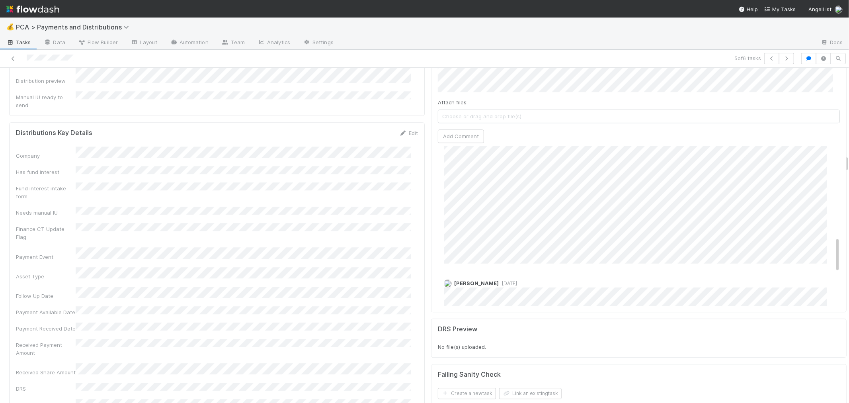
scroll to position [411, 0]
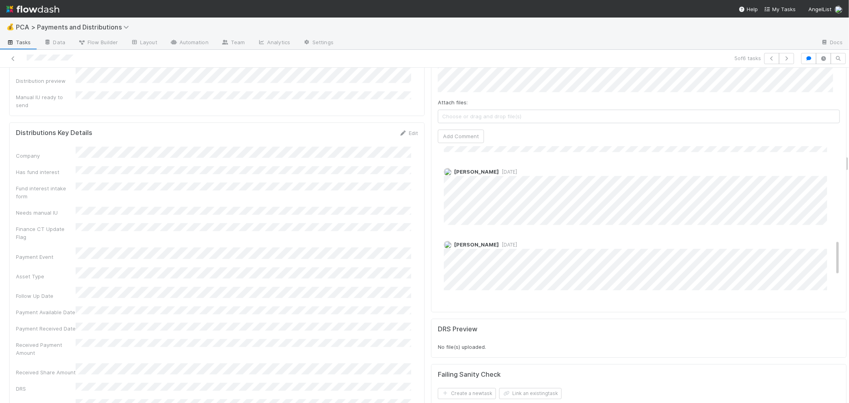
click at [810, 200] on div "Cierra Catarino 2 hours ago Cierra Catarino 2 hours ago (edited) Allison Donlev…" at bounding box center [642, 86] width 408 height 703
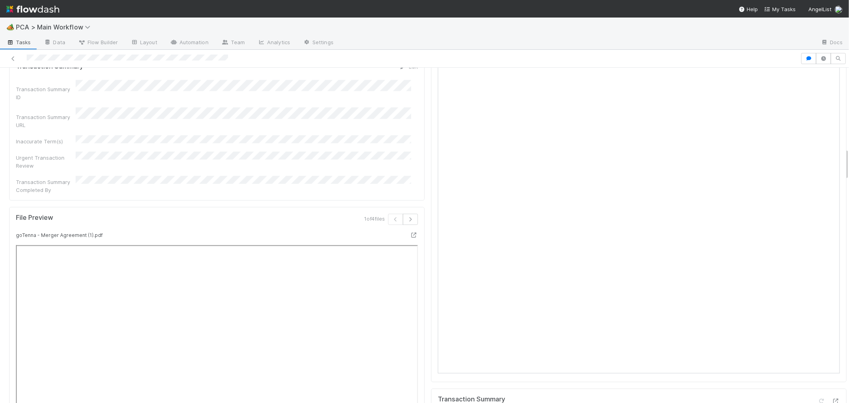
scroll to position [840, 0]
click at [823, 341] on div at bounding box center [828, 346] width 22 height 11
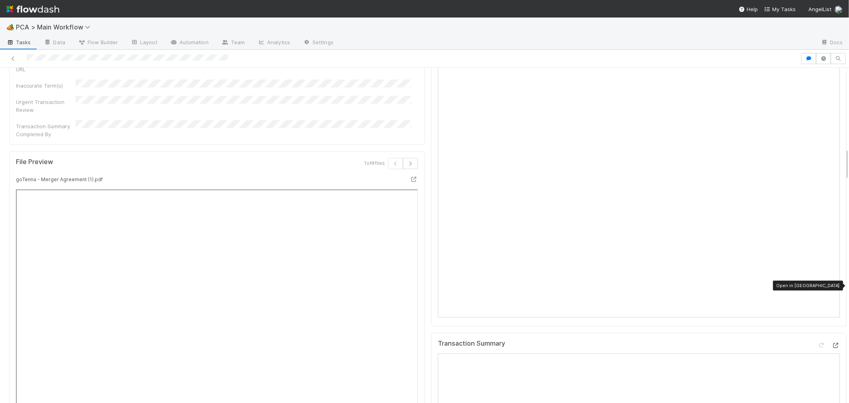
click at [831, 341] on div at bounding box center [835, 345] width 8 height 8
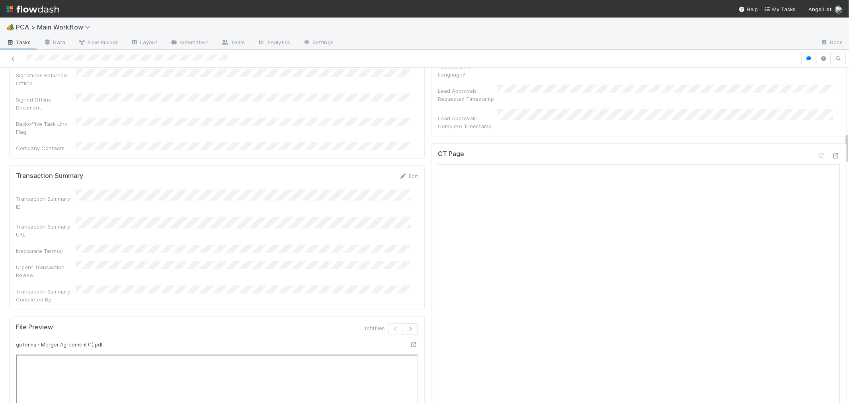
scroll to position [619, 0]
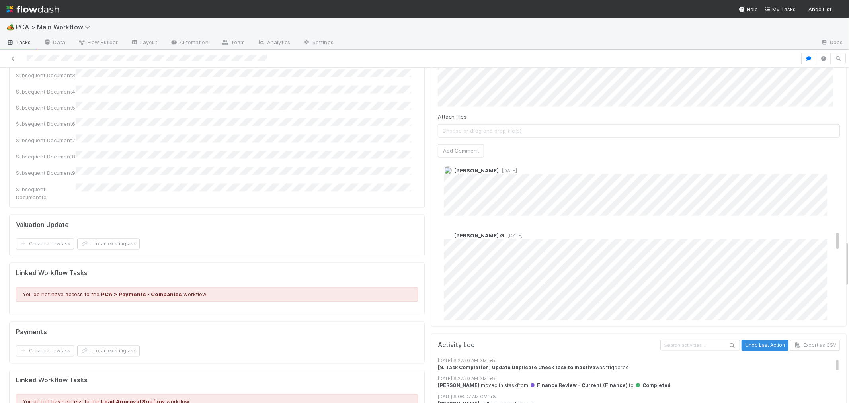
scroll to position [530, 0]
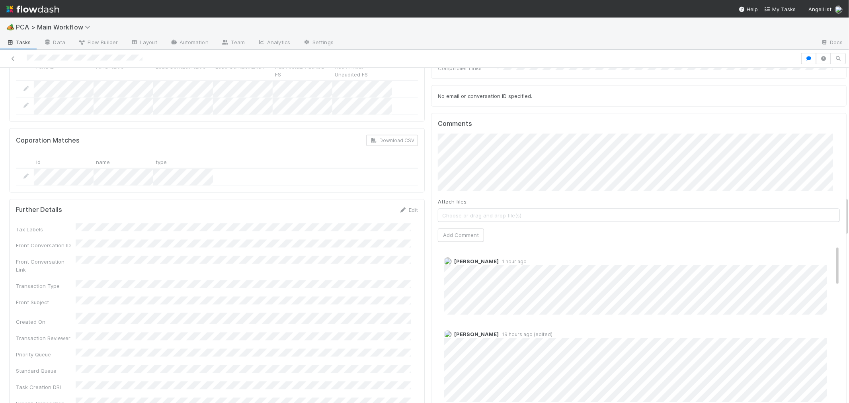
click at [565, 324] on div "[PERSON_NAME] 19 hours ago (edited)" at bounding box center [642, 363] width 408 height 78
